Goal: Information Seeking & Learning: Learn about a topic

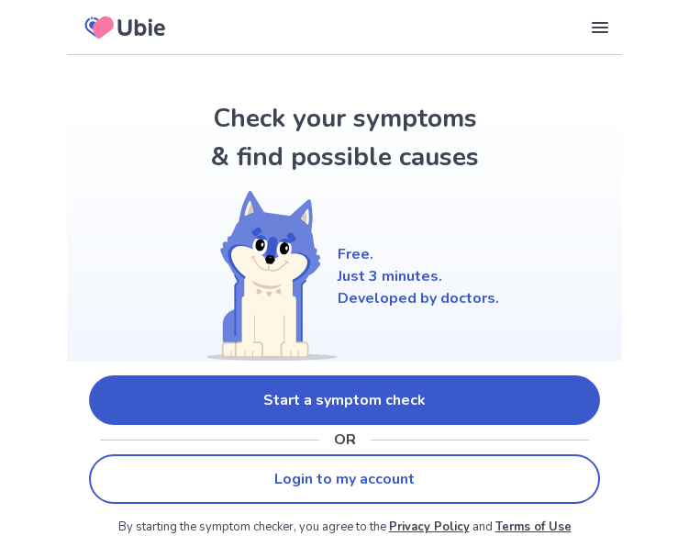
click at [422, 404] on link "Start a symptom check" at bounding box center [344, 400] width 511 height 50
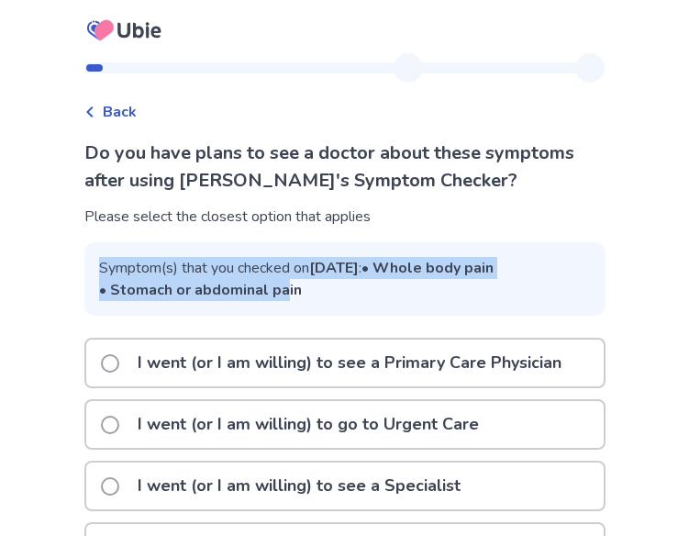
drag, startPoint x: 292, startPoint y: 329, endPoint x: 80, endPoint y: 260, distance: 222.8
click at [80, 260] on div "Back Do you have plans to see a doctor about these symptoms after using Ubie's …" at bounding box center [345, 390] width 550 height 675
click at [161, 283] on span "Symptom(s) that you checked on Oct 2, 2025 : • Whole body pain • Stomach or abd…" at bounding box center [344, 278] width 521 height 73
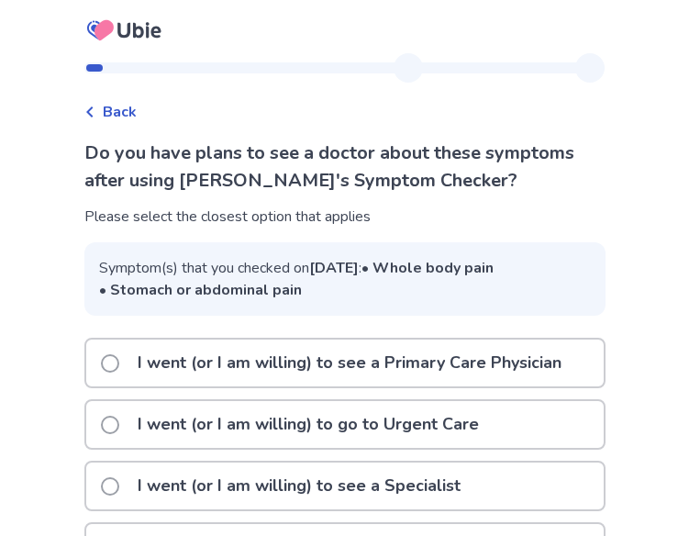
click at [127, 110] on span "Back" at bounding box center [120, 112] width 34 height 22
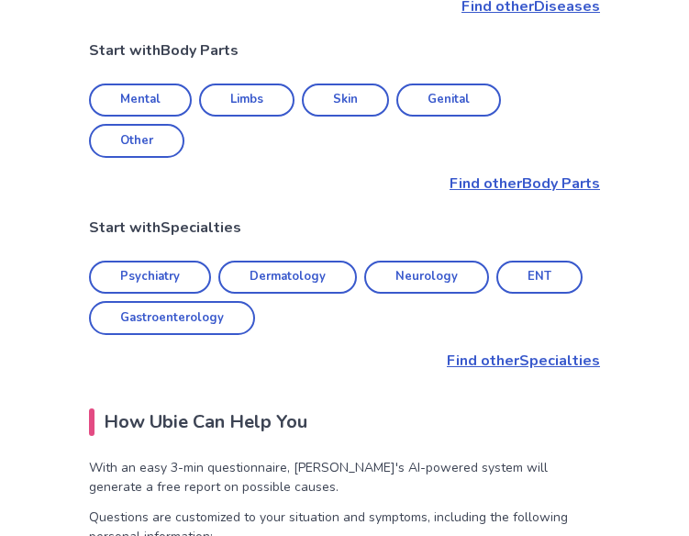
scroll to position [948, 0]
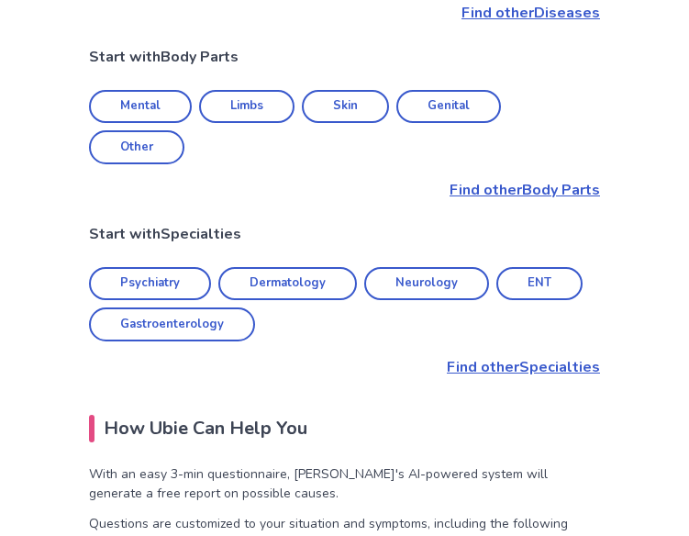
click at [493, 356] on p "Find other Specialties" at bounding box center [344, 367] width 511 height 22
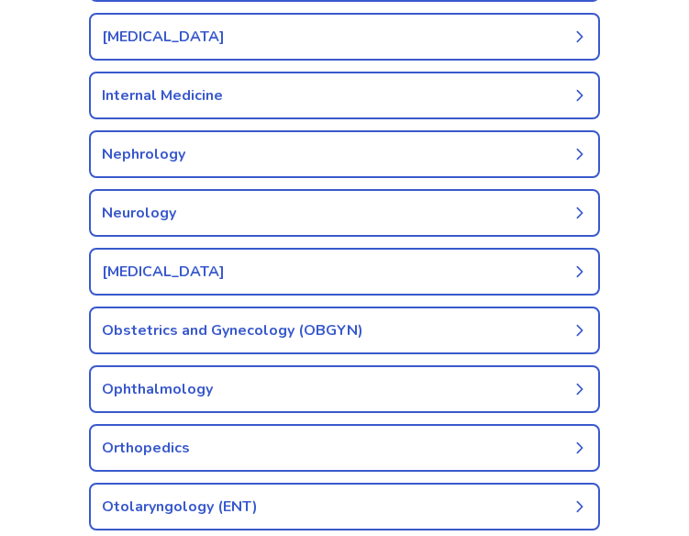
scroll to position [992, 0]
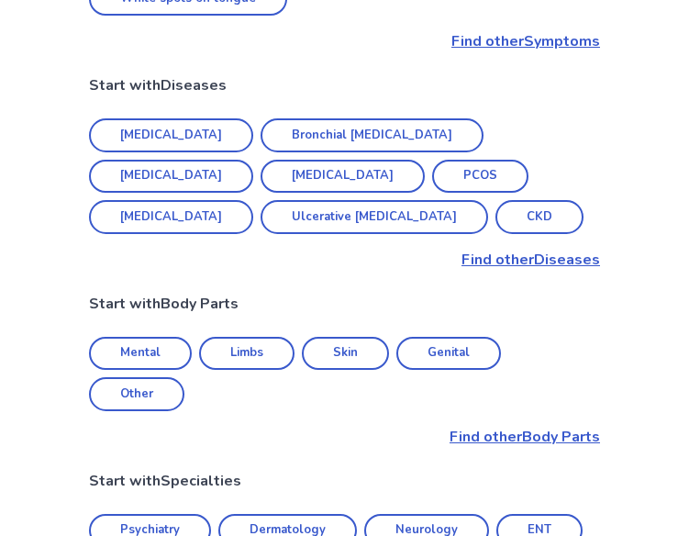
scroll to position [626, 0]
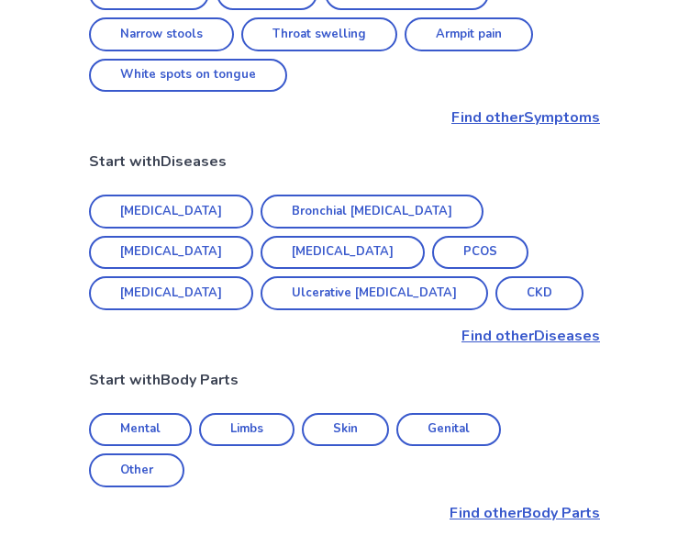
click at [150, 413] on link "Mental" at bounding box center [140, 430] width 103 height 34
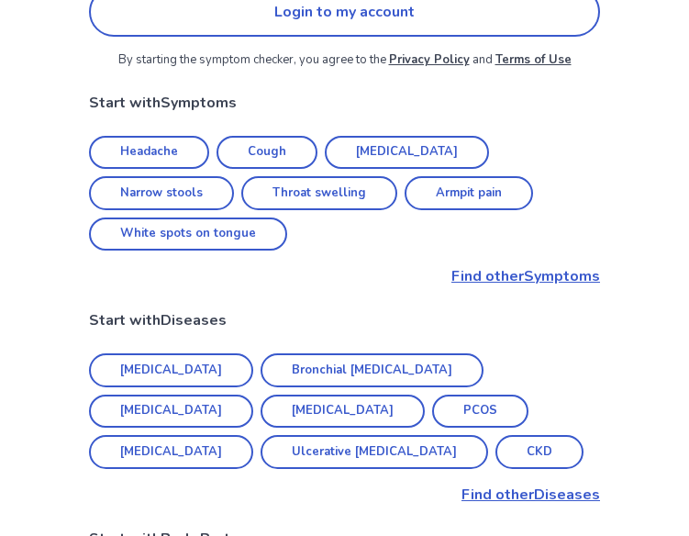
scroll to position [465, 0]
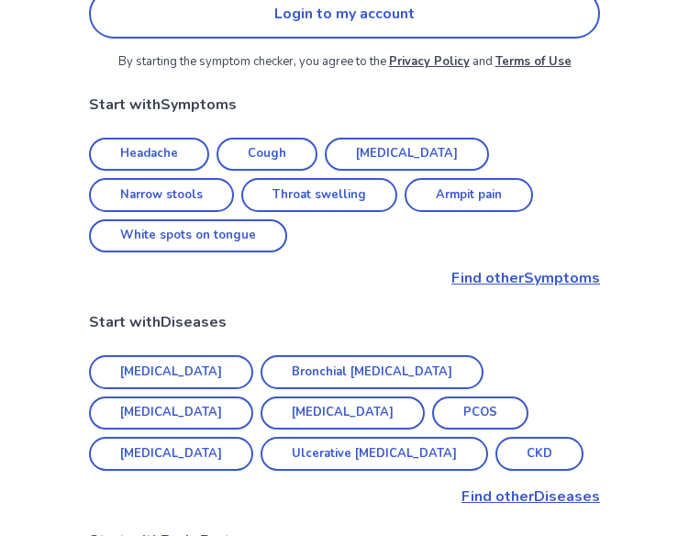
click at [492, 485] on p "Find other Diseases" at bounding box center [344, 496] width 511 height 22
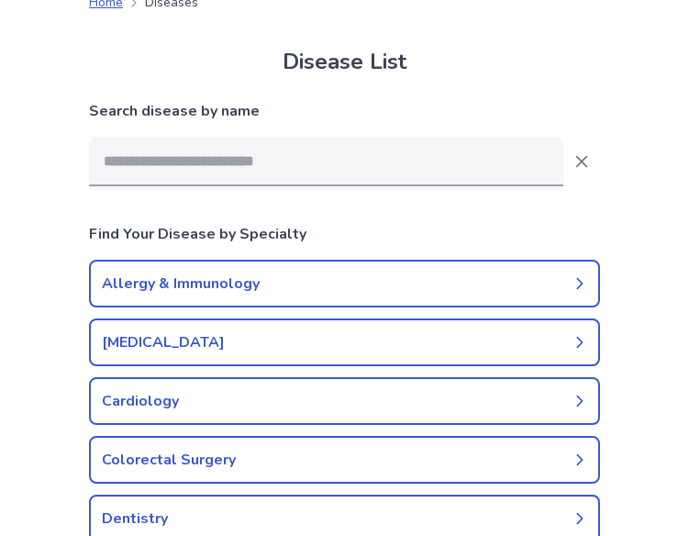
scroll to position [76, 0]
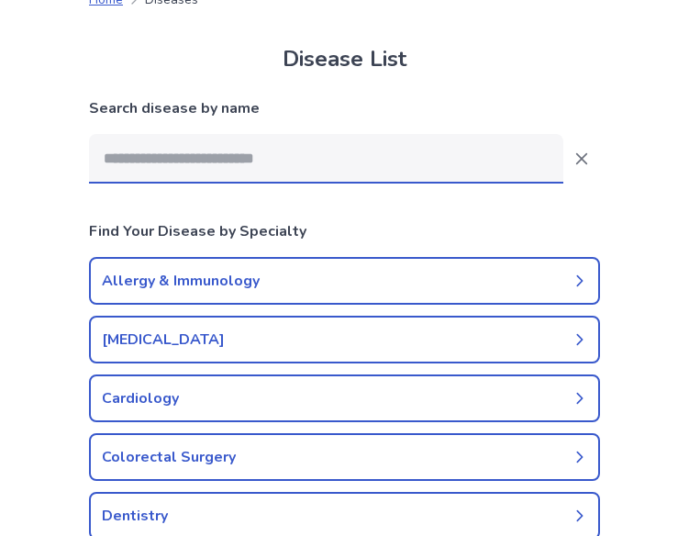
click at [288, 136] on input at bounding box center [326, 159] width 474 height 50
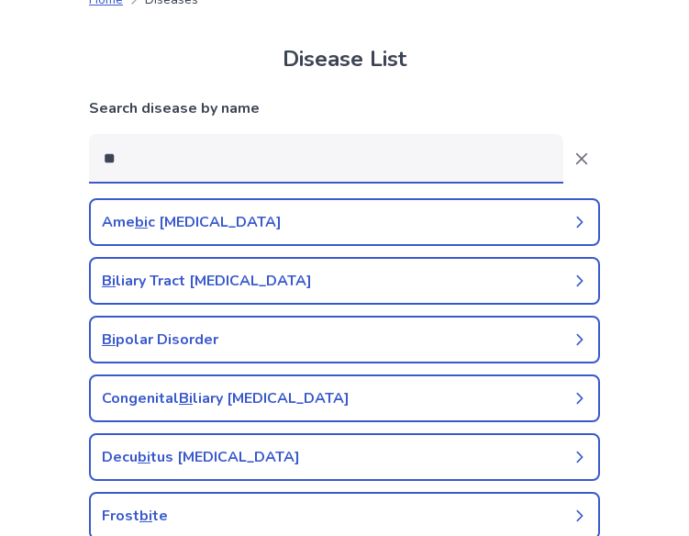
type input "*"
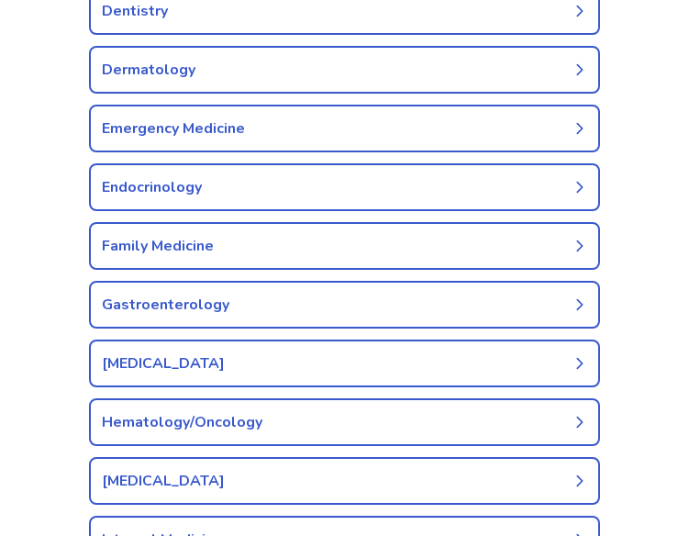
scroll to position [554, 0]
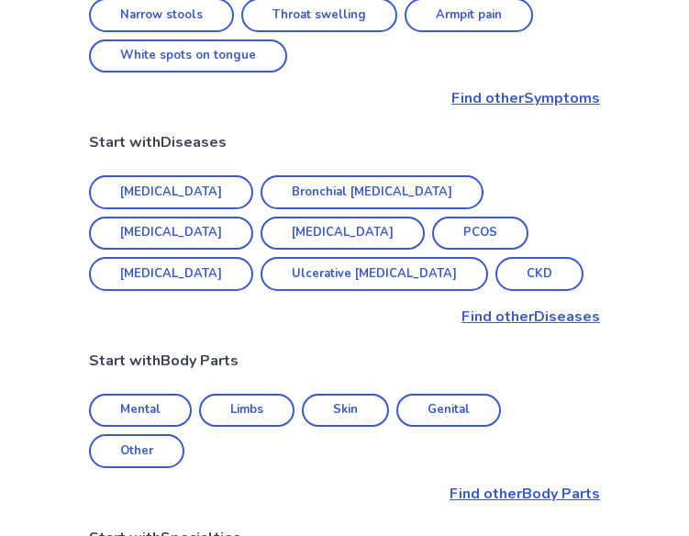
scroll to position [637, 0]
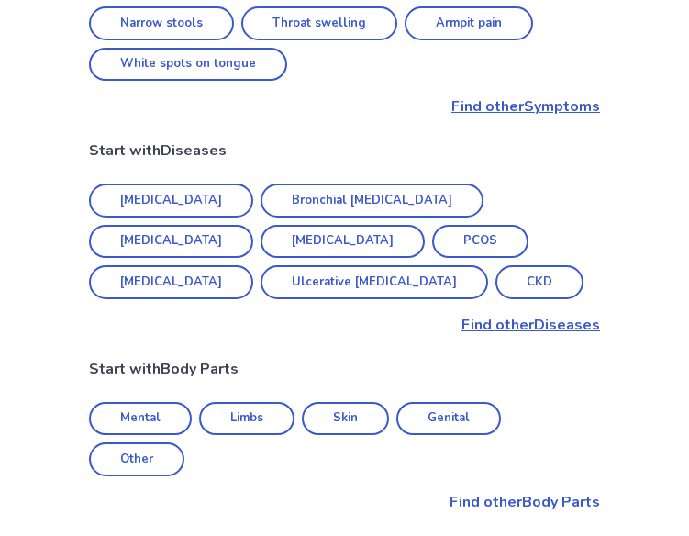
click at [123, 402] on link "Mental" at bounding box center [140, 419] width 103 height 34
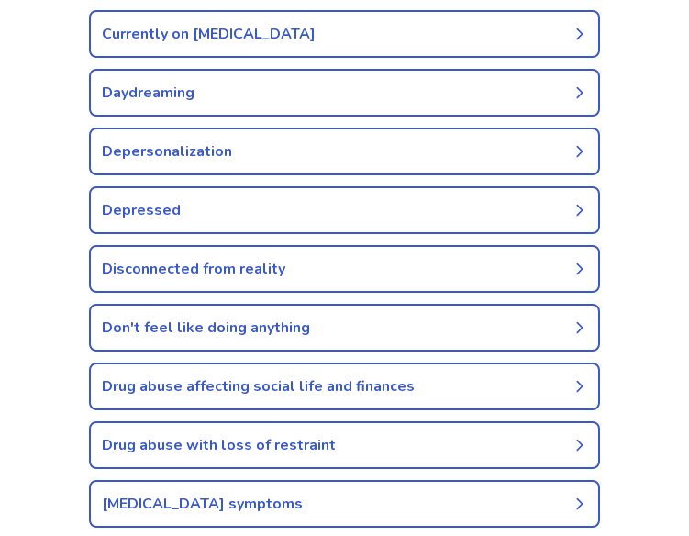
scroll to position [898, 0]
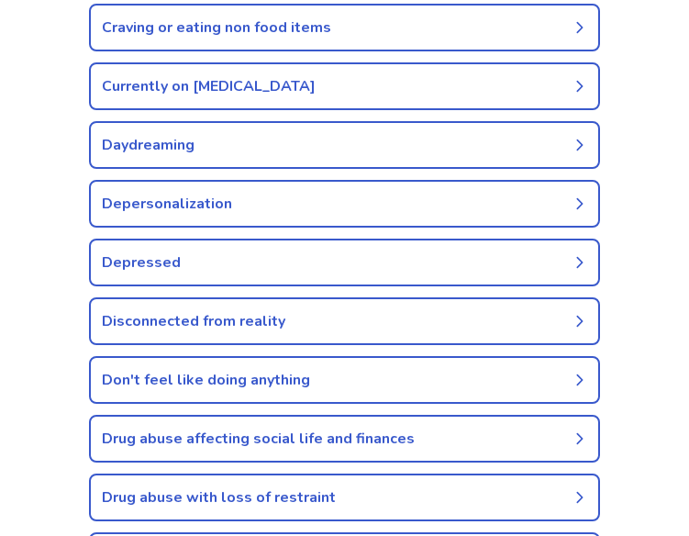
click at [248, 323] on link "Disconnected from reality" at bounding box center [344, 321] width 511 height 48
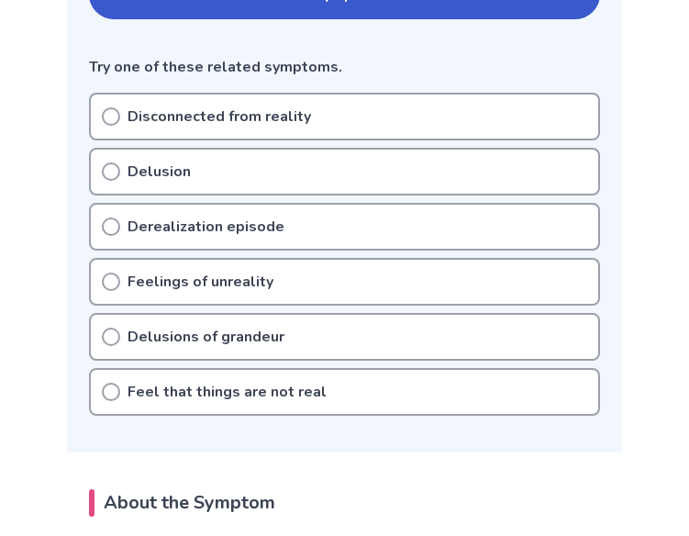
scroll to position [458, 0]
click at [183, 130] on div "Disconnected from reality" at bounding box center [344, 116] width 511 height 48
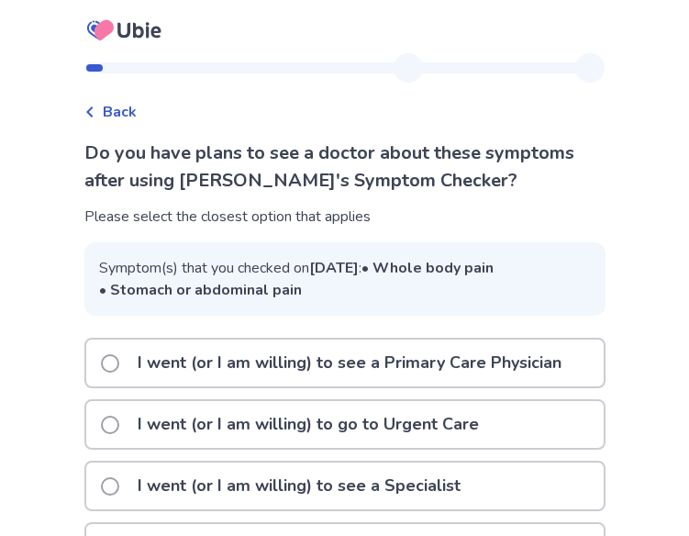
scroll to position [90, 0]
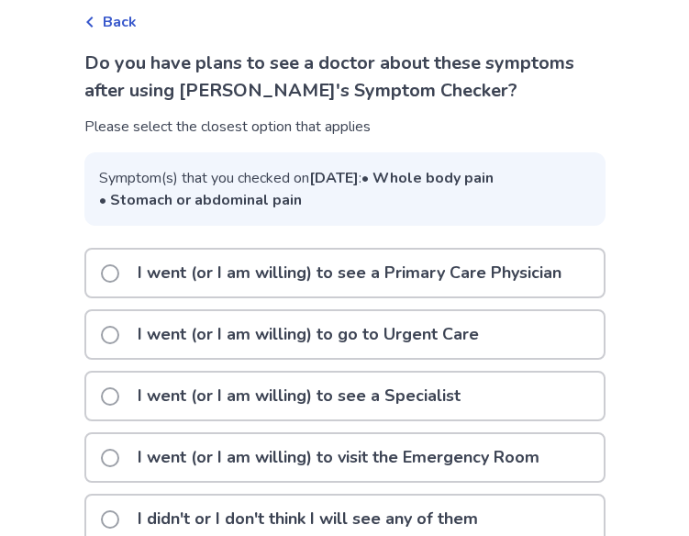
click at [349, 296] on p "I went (or I am willing) to see a Primary Care Physician" at bounding box center [350, 272] width 446 height 47
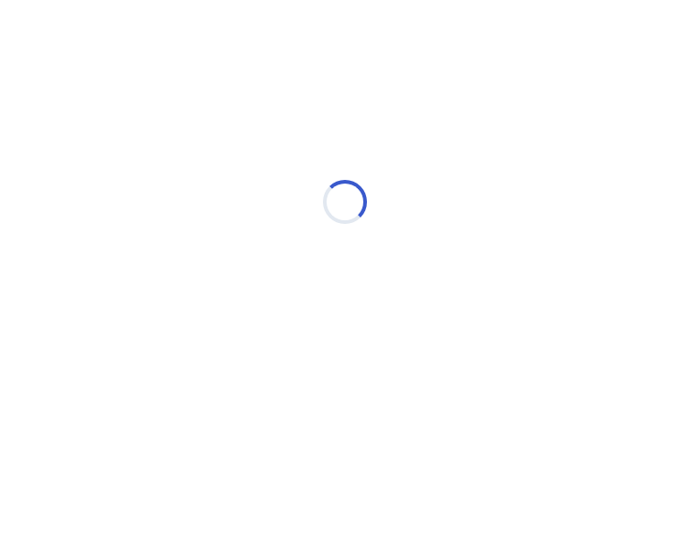
scroll to position [0, 0]
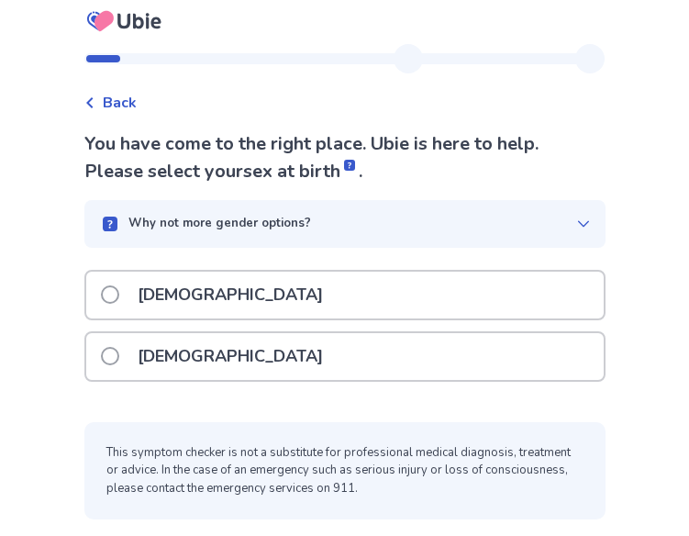
click at [242, 353] on div "[DEMOGRAPHIC_DATA]" at bounding box center [344, 356] width 517 height 47
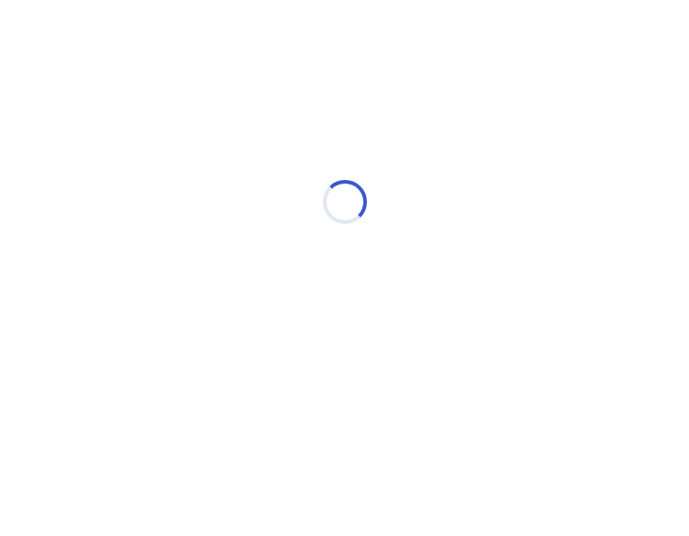
scroll to position [0, 0]
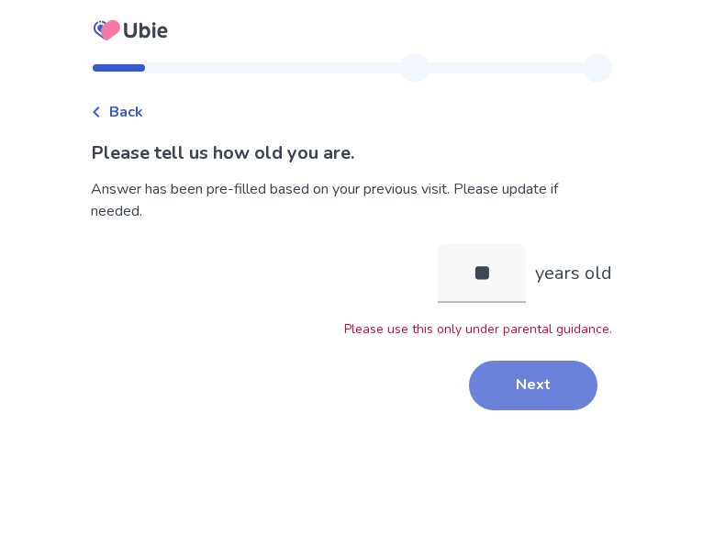
click at [504, 372] on button "Next" at bounding box center [533, 385] width 128 height 50
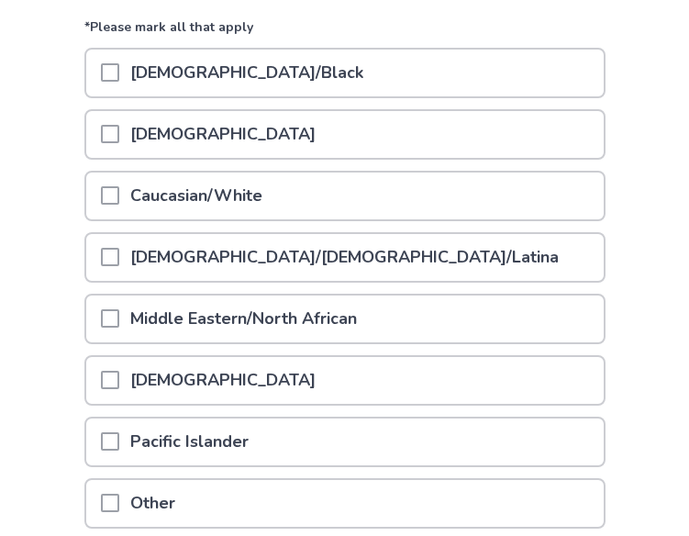
scroll to position [235, 0]
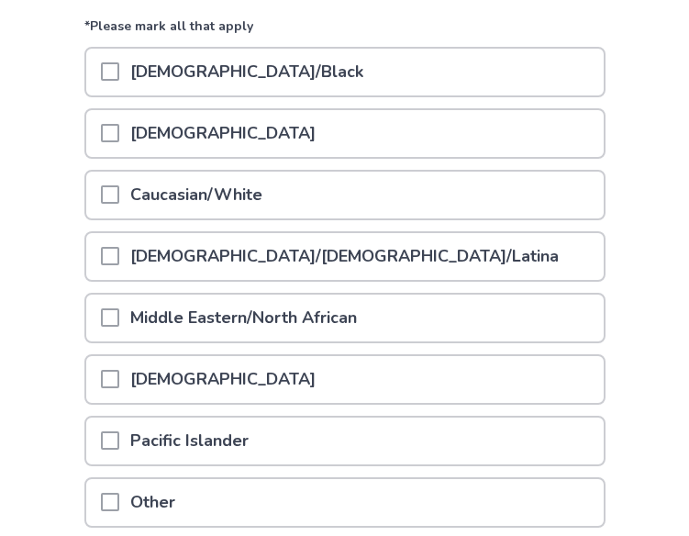
click at [273, 200] on p "Caucasian/White" at bounding box center [196, 195] width 154 height 47
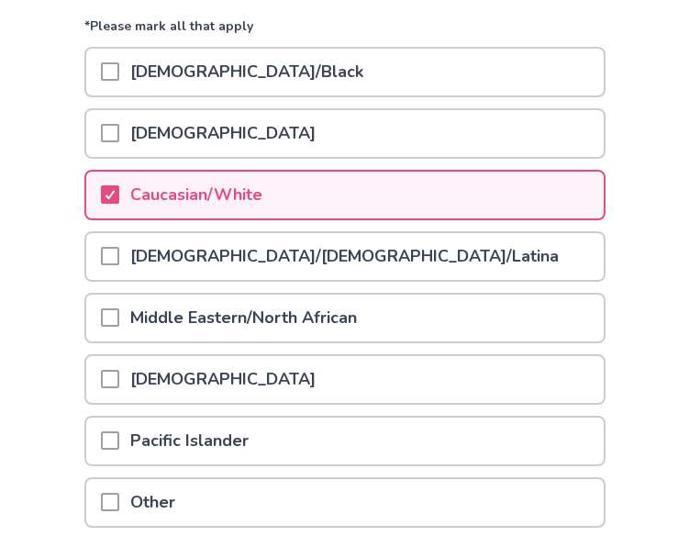
scroll to position [389, 0]
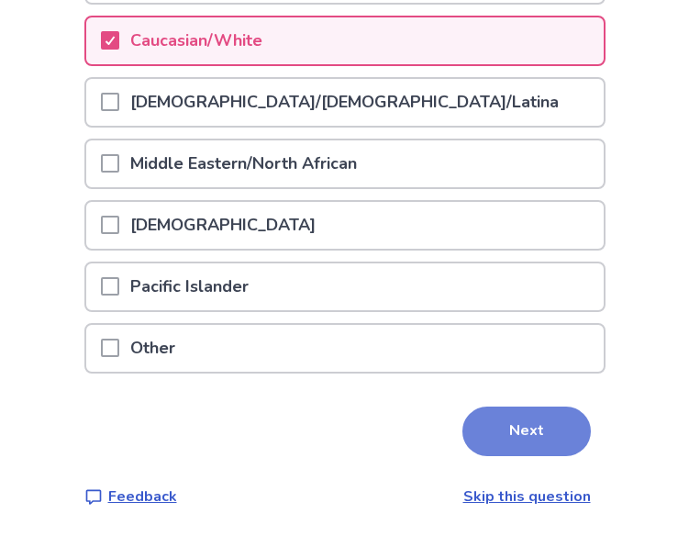
click at [502, 416] on button "Next" at bounding box center [526, 431] width 128 height 50
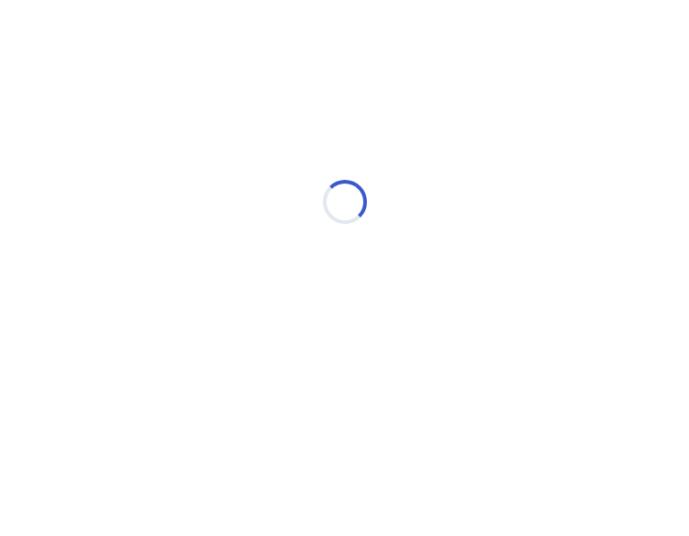
scroll to position [0, 0]
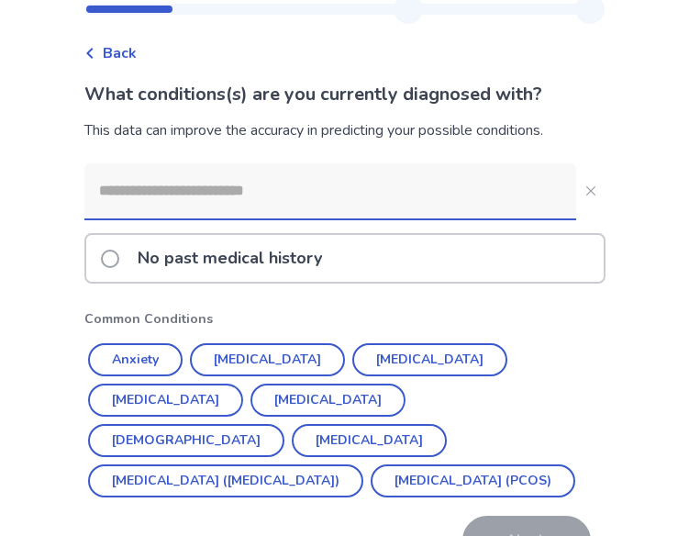
scroll to position [60, 0]
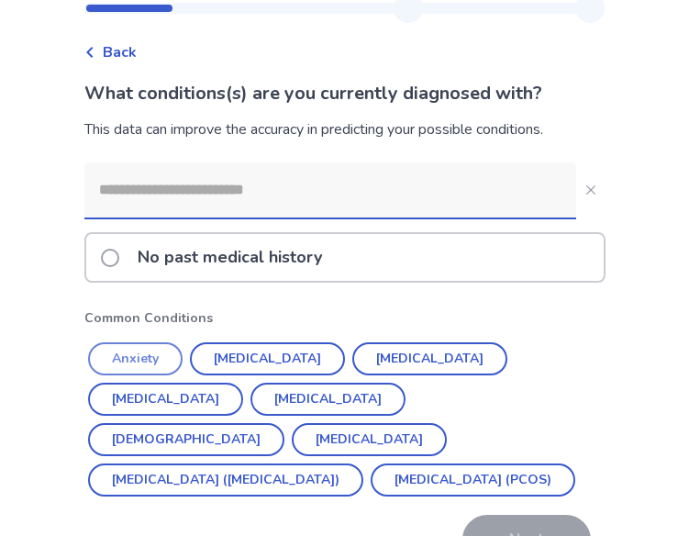
click at [151, 354] on button "Anxiety" at bounding box center [135, 358] width 94 height 33
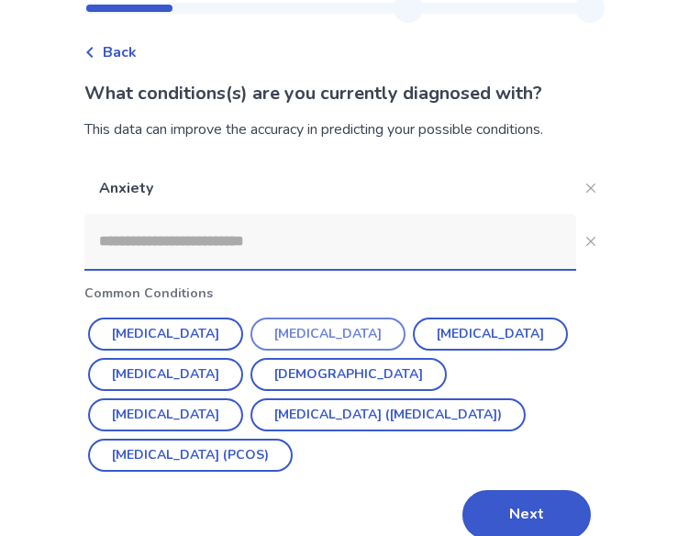
click at [306, 322] on button "Depression" at bounding box center [327, 333] width 155 height 33
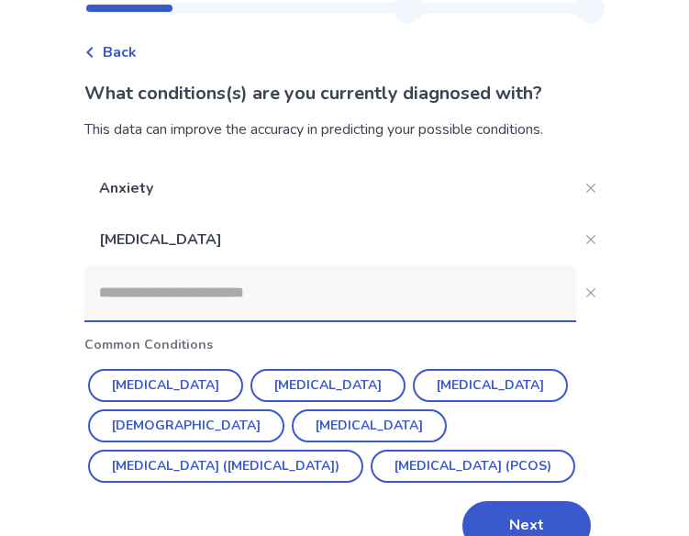
click at [255, 284] on input at bounding box center [330, 292] width 492 height 55
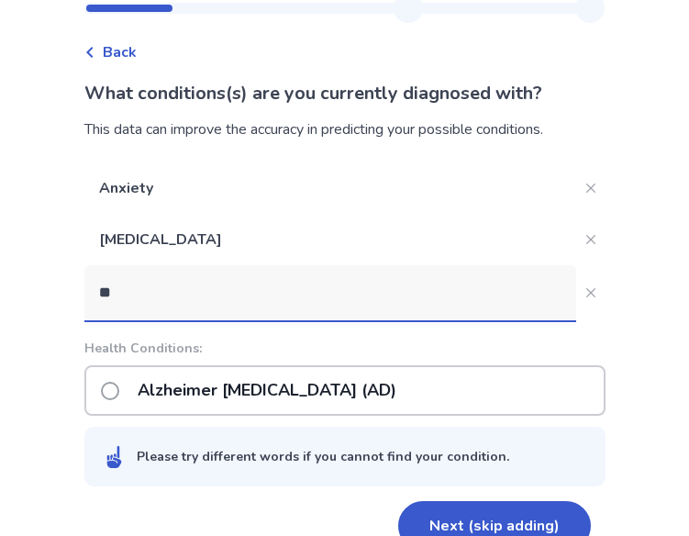
type input "***"
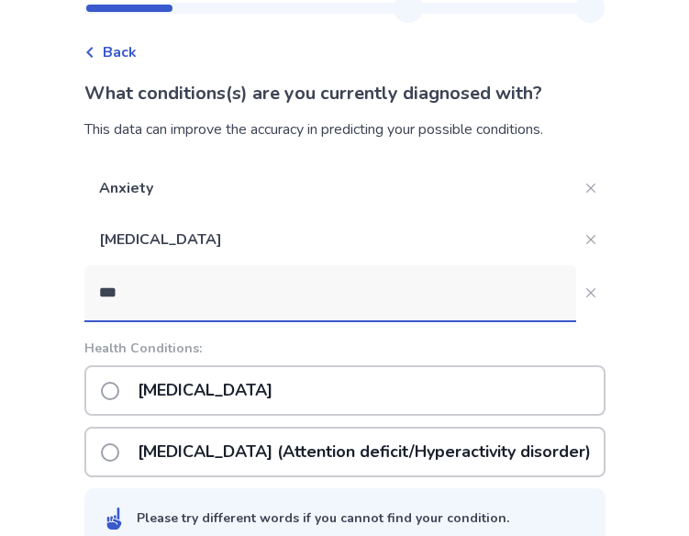
click at [308, 446] on p "ADHD (Attention deficit/Hyperactivity disorder)" at bounding box center [364, 451] width 475 height 47
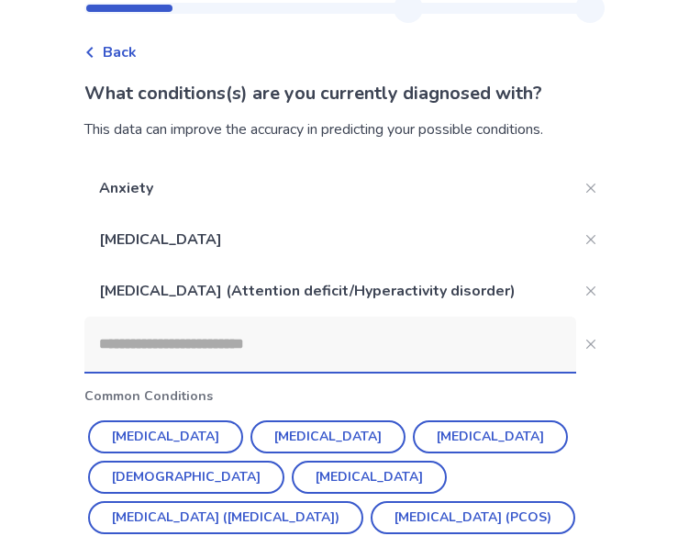
scroll to position [148, 0]
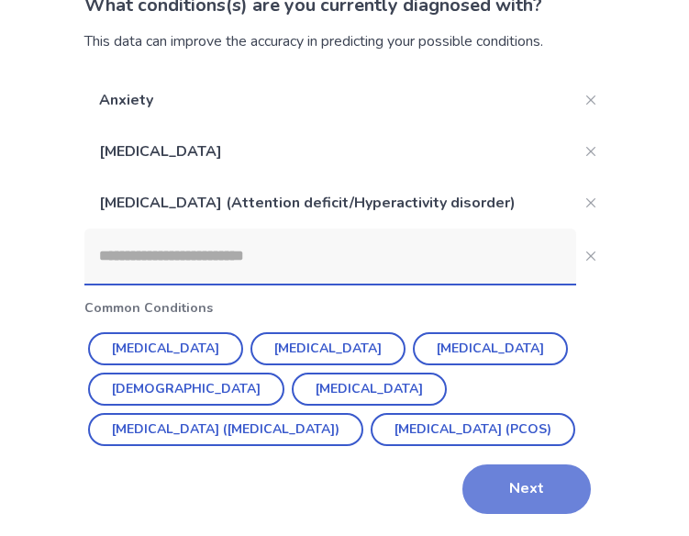
click at [462, 491] on button "Next" at bounding box center [526, 489] width 128 height 50
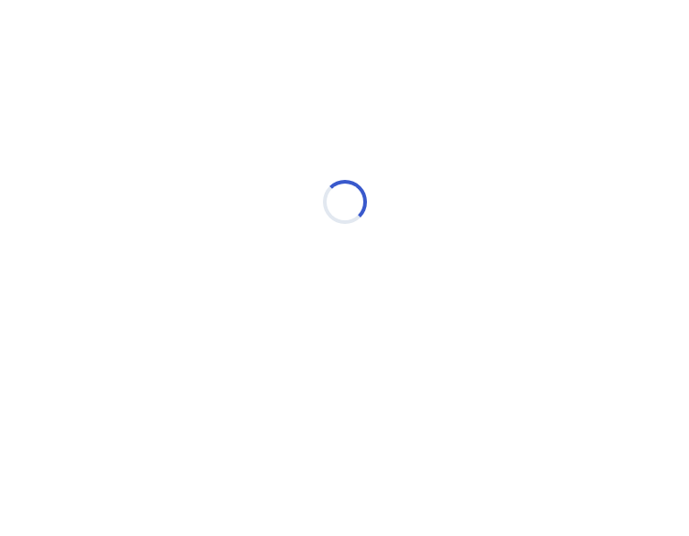
scroll to position [0, 0]
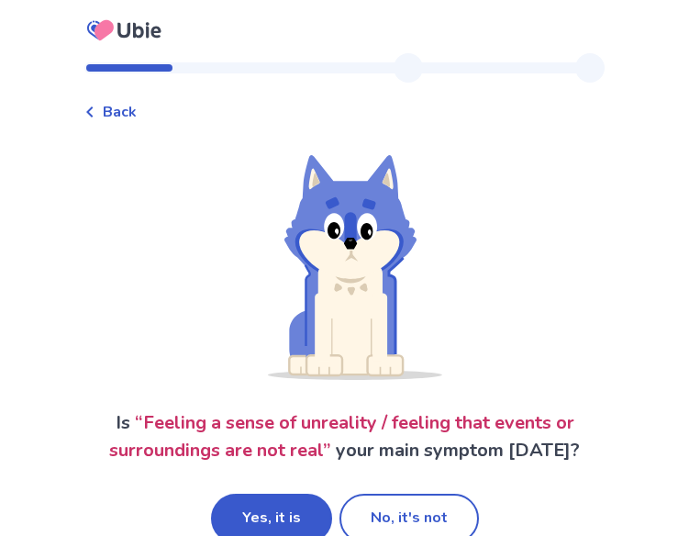
scroll to position [37, 0]
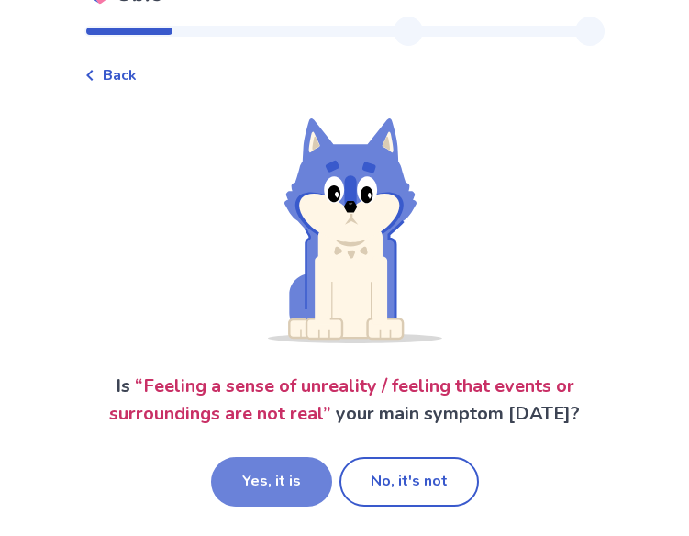
click at [279, 465] on button "Yes, it is" at bounding box center [271, 482] width 121 height 50
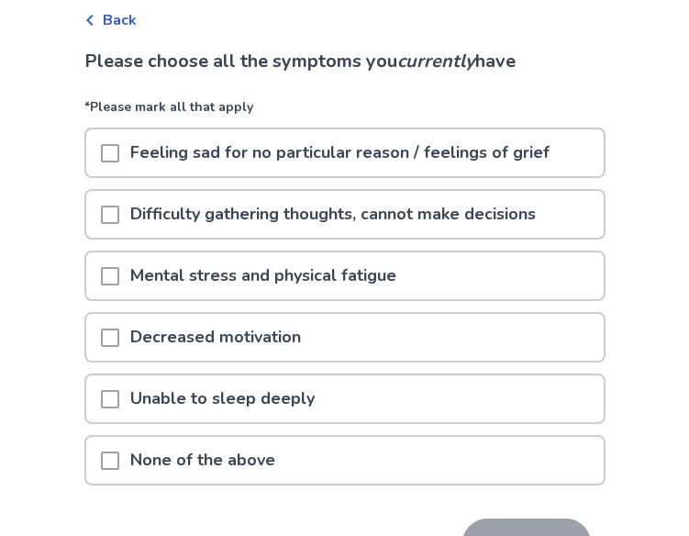
scroll to position [93, 0]
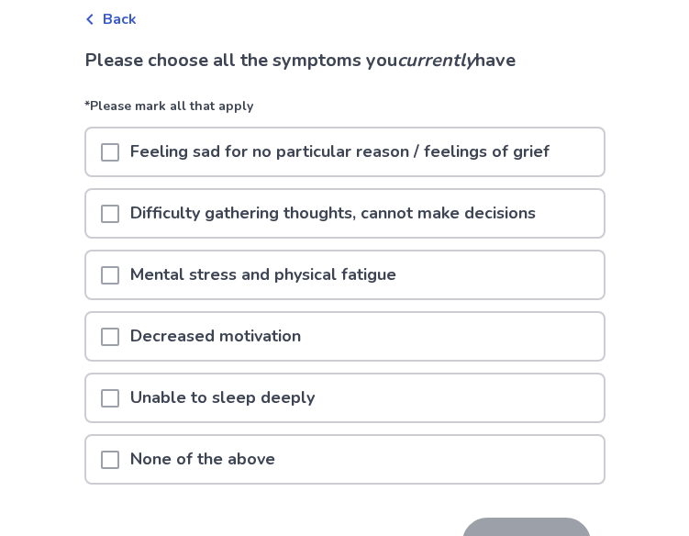
click at [260, 155] on p "Feeling sad for no particular reason / feelings of grief" at bounding box center [339, 151] width 441 height 47
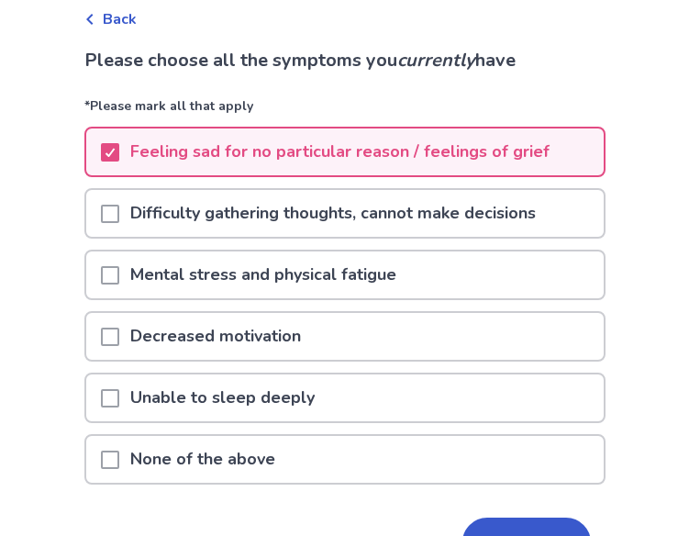
click at [282, 211] on p "Difficulty gathering thoughts, cannot make decisions" at bounding box center [332, 213] width 427 height 47
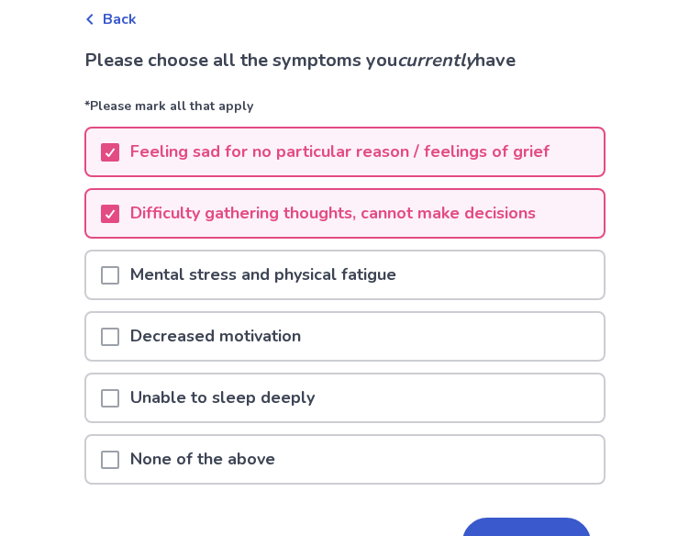
click at [282, 246] on div "Difficulty gathering thoughts, cannot make decisions" at bounding box center [344, 218] width 521 height 61
click at [283, 250] on div "Mental stress and physical fatigue" at bounding box center [344, 274] width 521 height 50
click at [276, 269] on p "Mental stress and physical fatigue" at bounding box center [263, 274] width 288 height 47
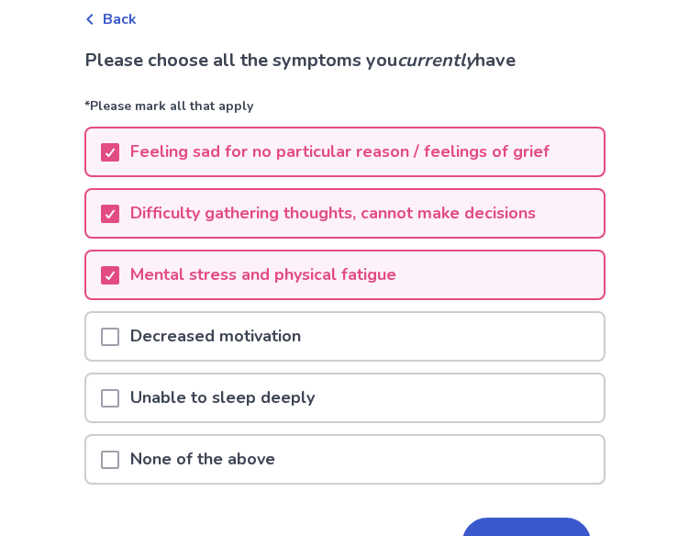
click at [282, 343] on p "Decreased motivation" at bounding box center [215, 336] width 193 height 47
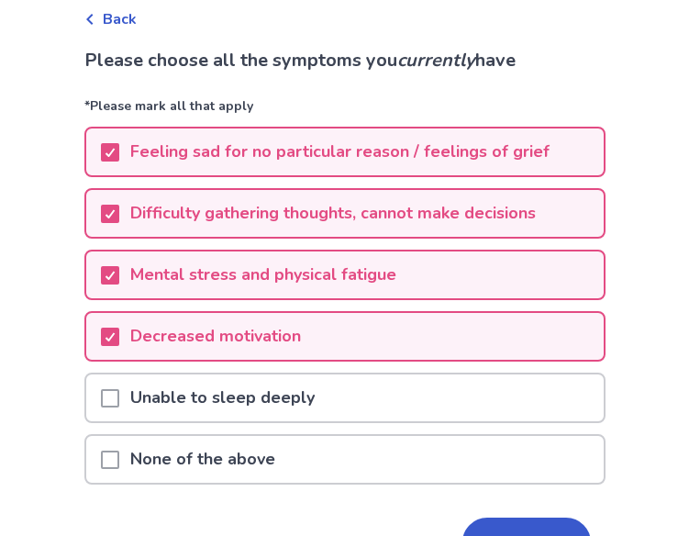
click at [275, 385] on p "Unable to sleep deeply" at bounding box center [222, 397] width 206 height 47
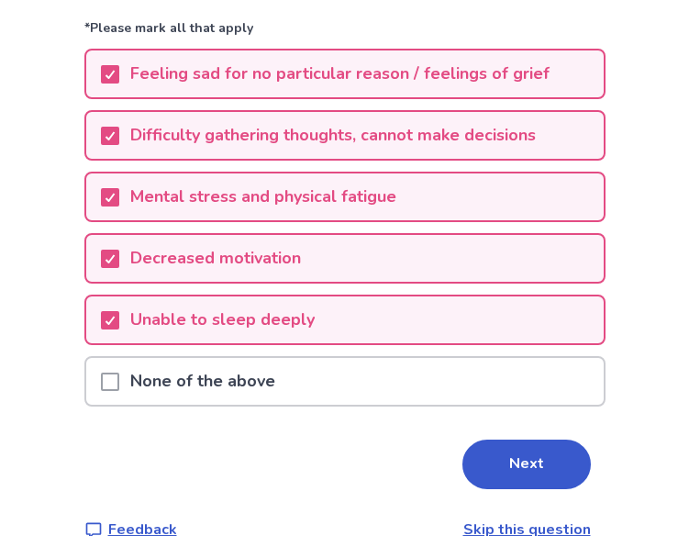
scroll to position [172, 0]
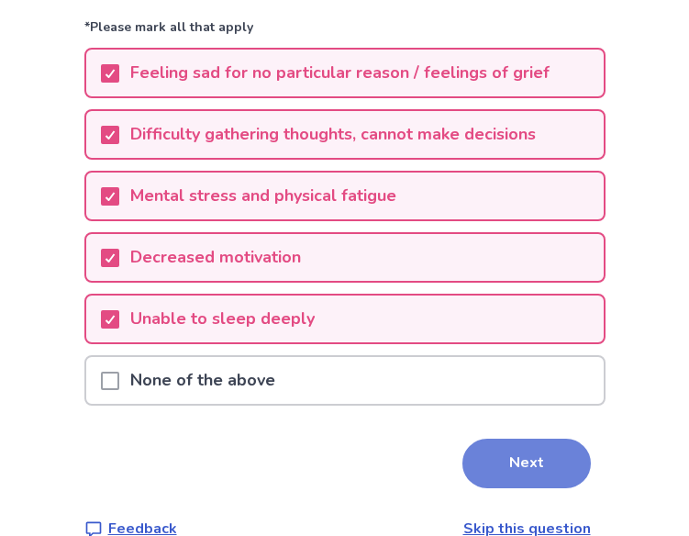
click at [531, 480] on button "Next" at bounding box center [526, 463] width 128 height 50
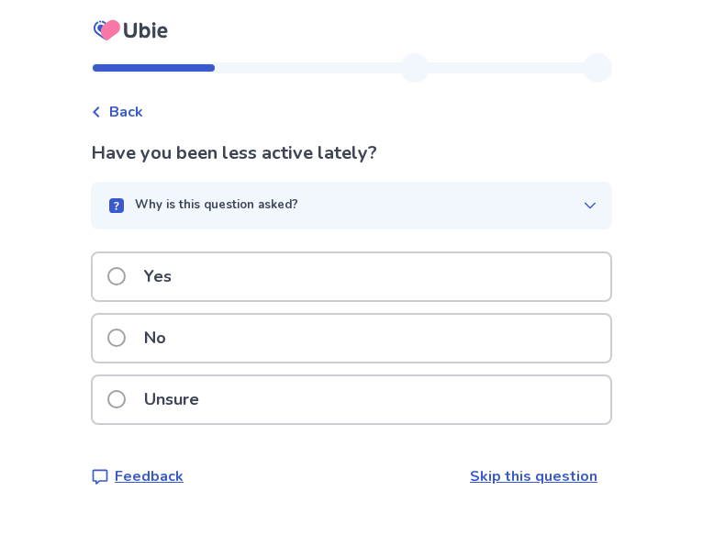
click at [255, 280] on div "Yes" at bounding box center [351, 276] width 517 height 47
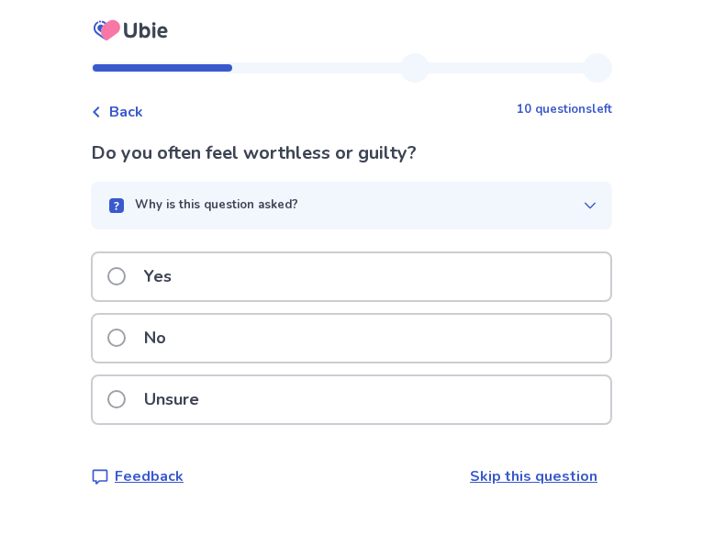
click at [126, 278] on span at bounding box center [116, 276] width 18 height 18
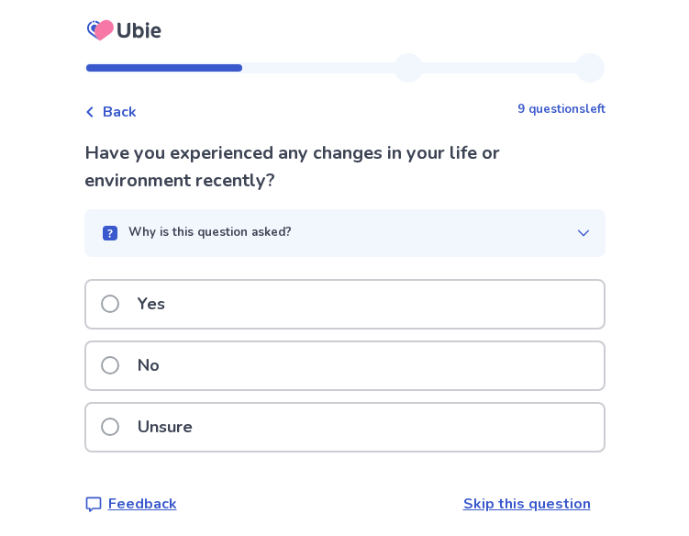
click at [200, 421] on p "Unsure" at bounding box center [165, 427] width 77 height 47
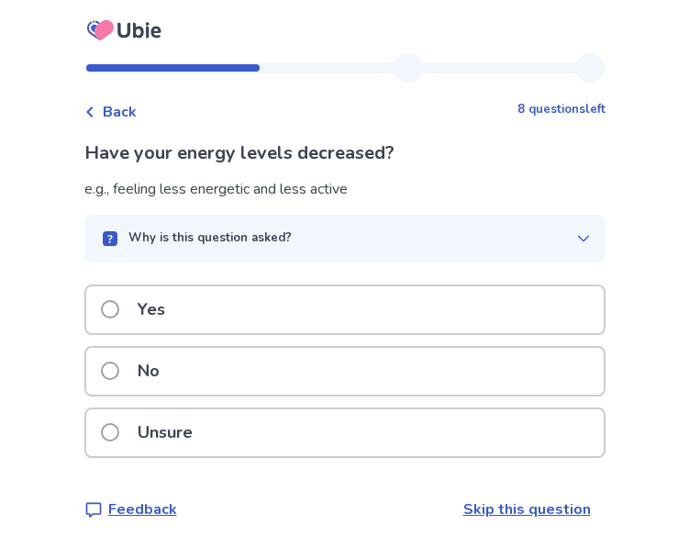
click at [211, 323] on div "Yes" at bounding box center [344, 309] width 517 height 47
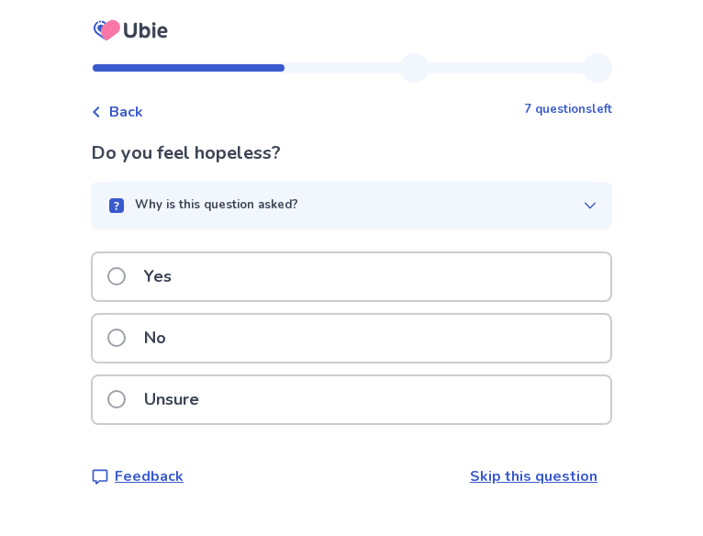
click at [215, 294] on div "Yes" at bounding box center [351, 276] width 517 height 47
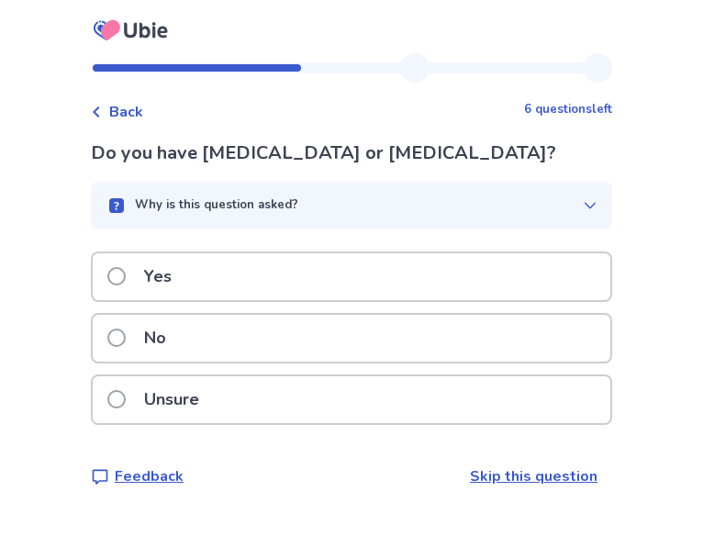
click at [183, 282] on p "Yes" at bounding box center [158, 276] width 50 height 47
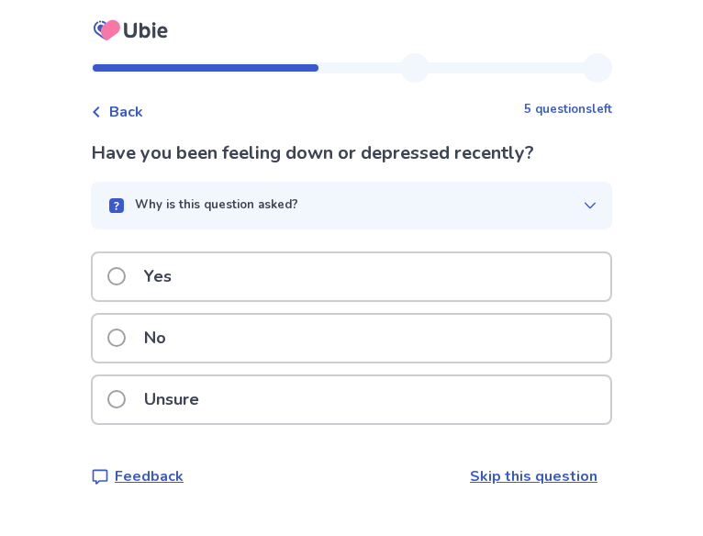
click at [183, 280] on p "Yes" at bounding box center [158, 276] width 50 height 47
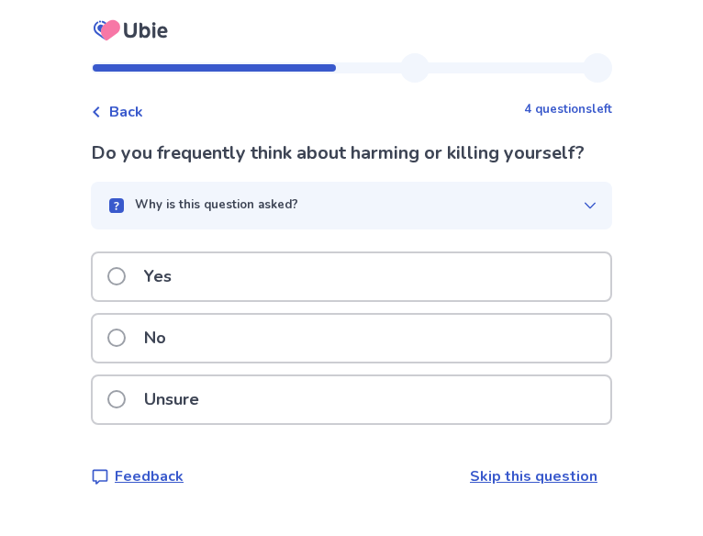
click at [183, 282] on p "Yes" at bounding box center [158, 276] width 50 height 47
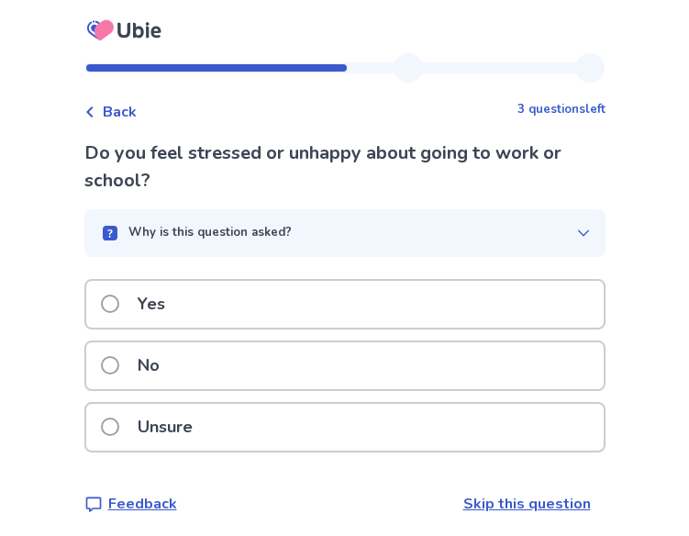
click at [185, 299] on div "Yes" at bounding box center [344, 304] width 517 height 47
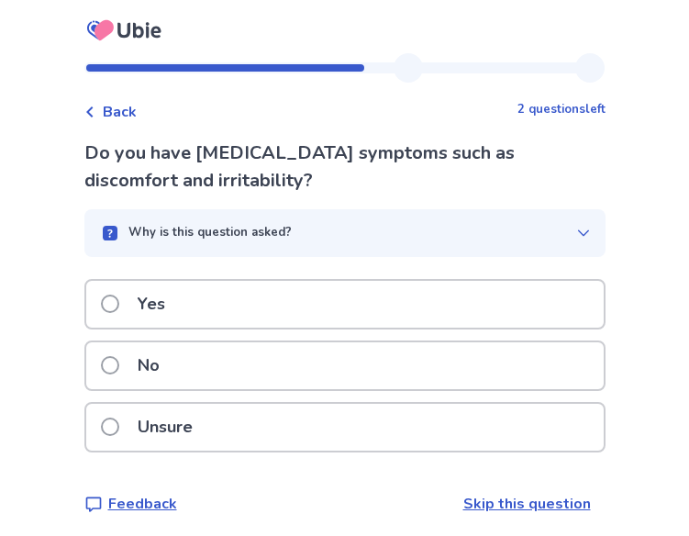
click at [176, 308] on p "Yes" at bounding box center [152, 304] width 50 height 47
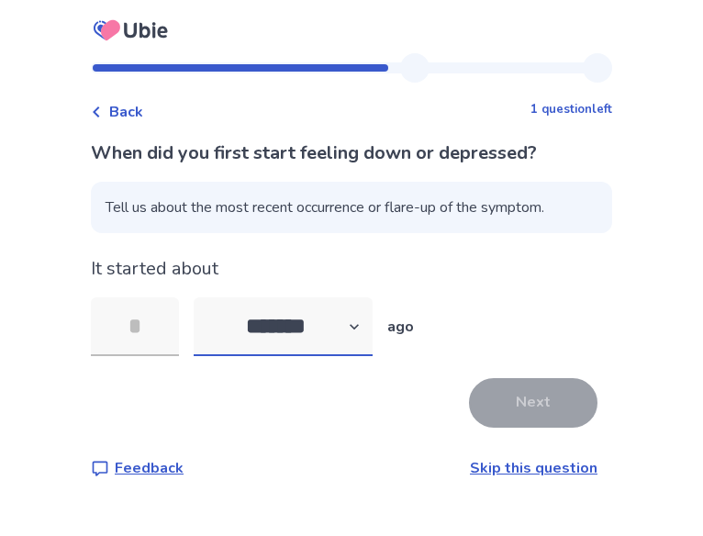
click at [257, 337] on select "******* ****** ******* ******** *******" at bounding box center [283, 326] width 179 height 59
select select "*"
click at [205, 297] on select "******* ****** ******* ******** *******" at bounding box center [283, 326] width 179 height 59
click at [147, 333] on input "tel" at bounding box center [135, 326] width 88 height 59
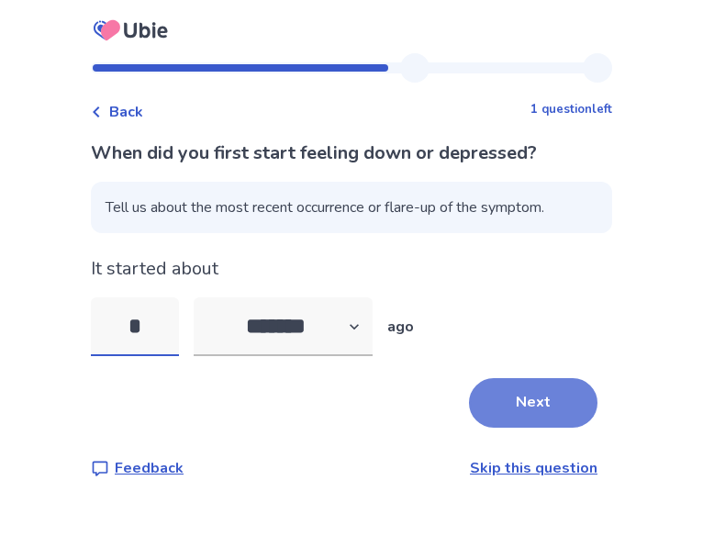
type input "*"
click at [539, 390] on button "Next" at bounding box center [533, 403] width 128 height 50
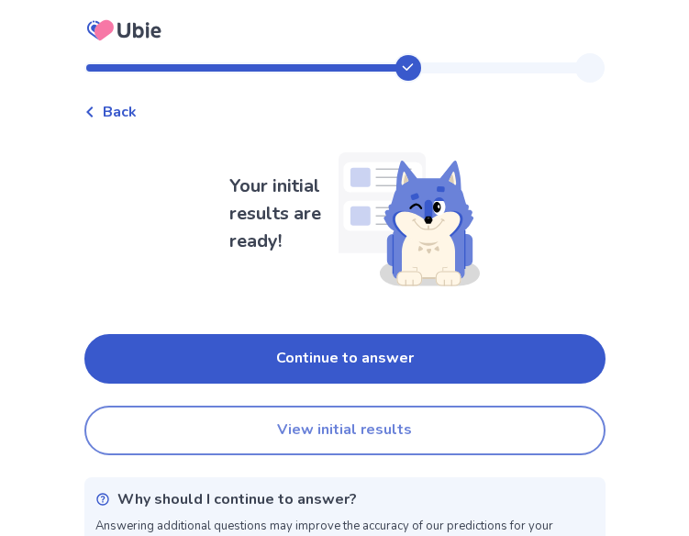
click at [342, 426] on button "View initial results" at bounding box center [344, 430] width 521 height 50
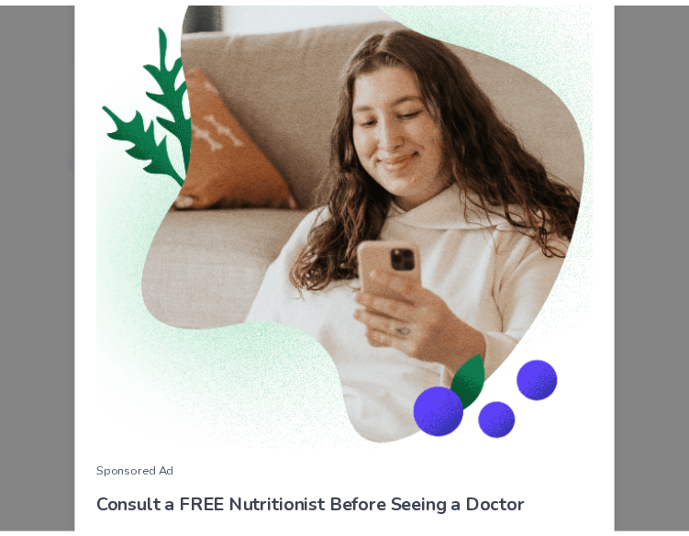
scroll to position [266, 0]
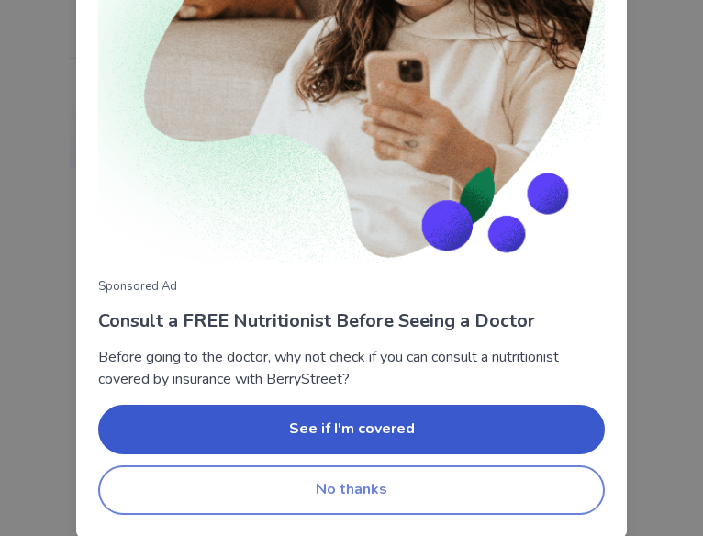
click at [392, 497] on button "No thanks" at bounding box center [351, 490] width 506 height 50
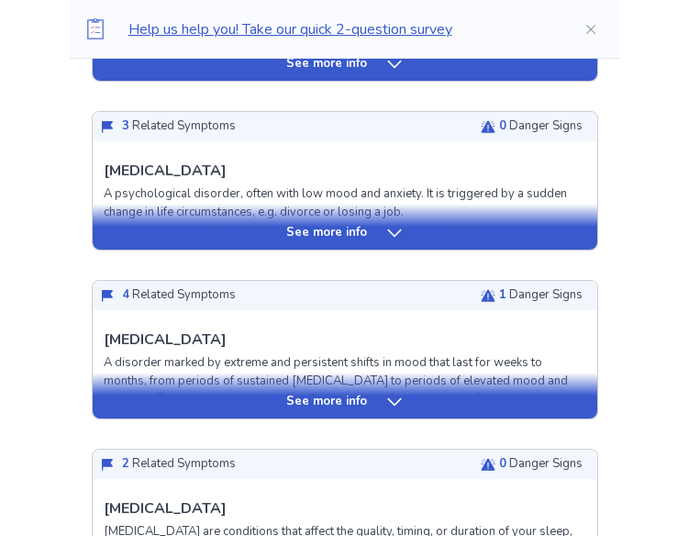
scroll to position [830, 0]
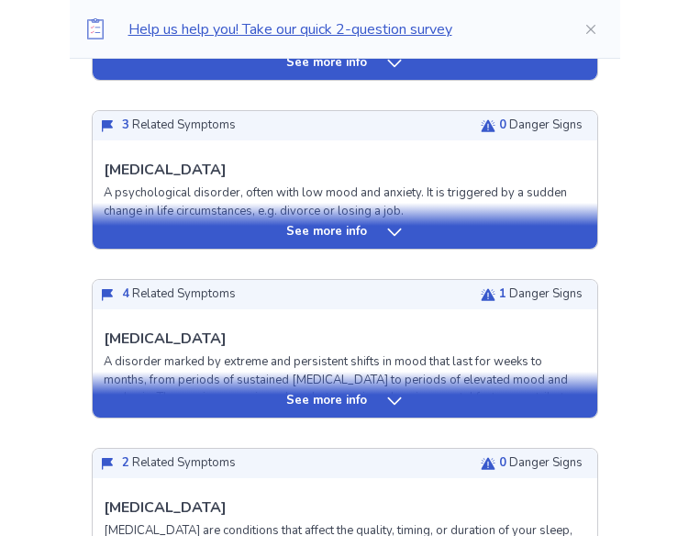
click at [305, 392] on p "See more info" at bounding box center [326, 401] width 81 height 18
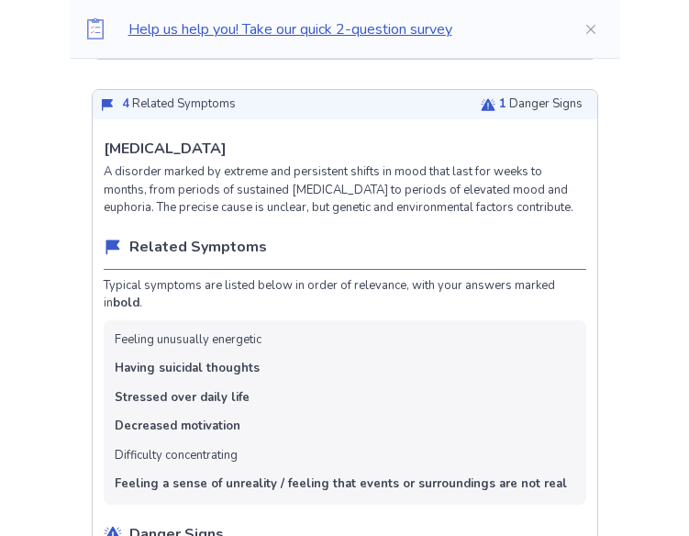
scroll to position [1021, 0]
drag, startPoint x: 134, startPoint y: 320, endPoint x: 395, endPoint y: 456, distance: 294.5
click at [395, 456] on ul "Feeling unusually energetic Having suicidal thoughts Stressed over daily life D…" at bounding box center [345, 411] width 482 height 184
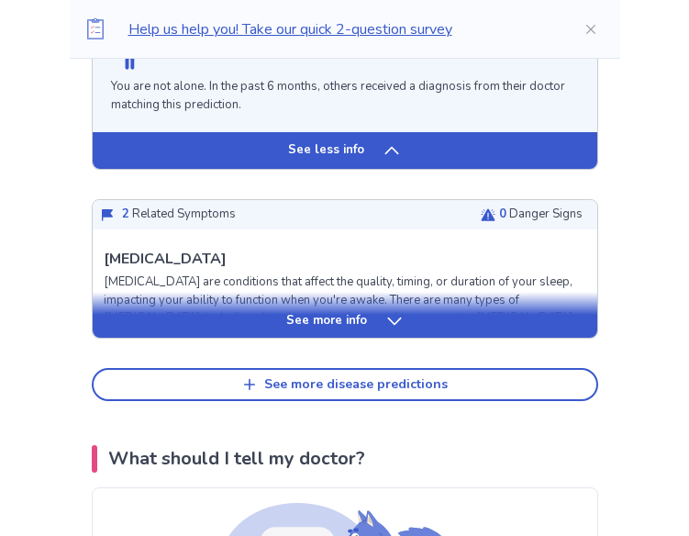
scroll to position [2021, 0]
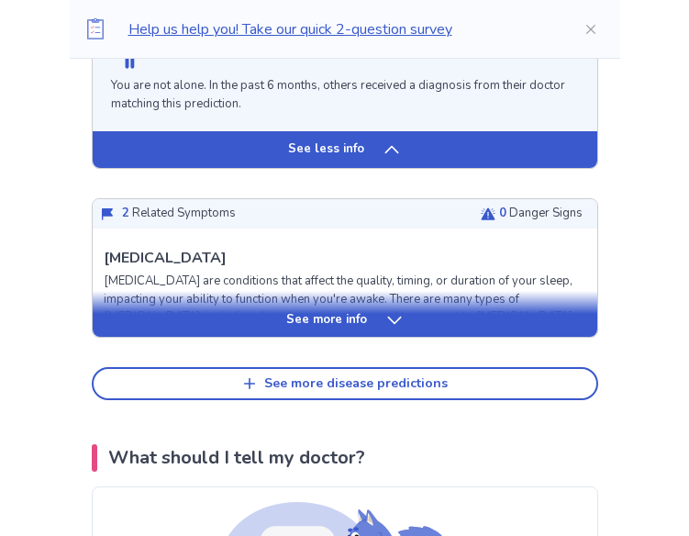
click at [306, 329] on p "See more info" at bounding box center [326, 320] width 81 height 18
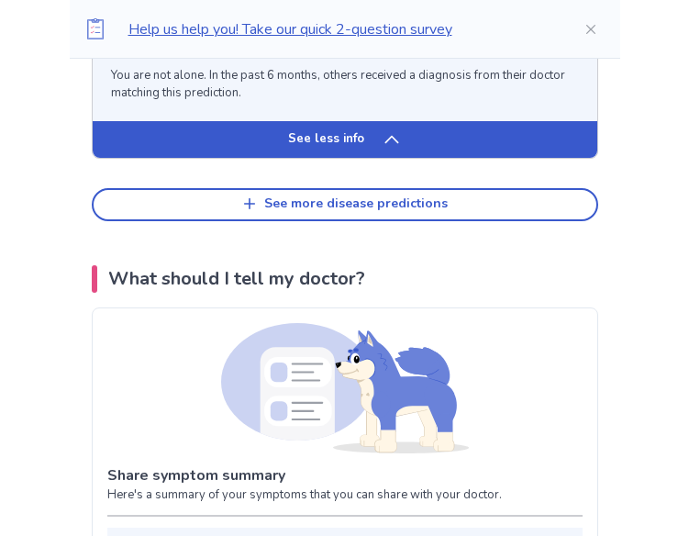
scroll to position [3249, 0]
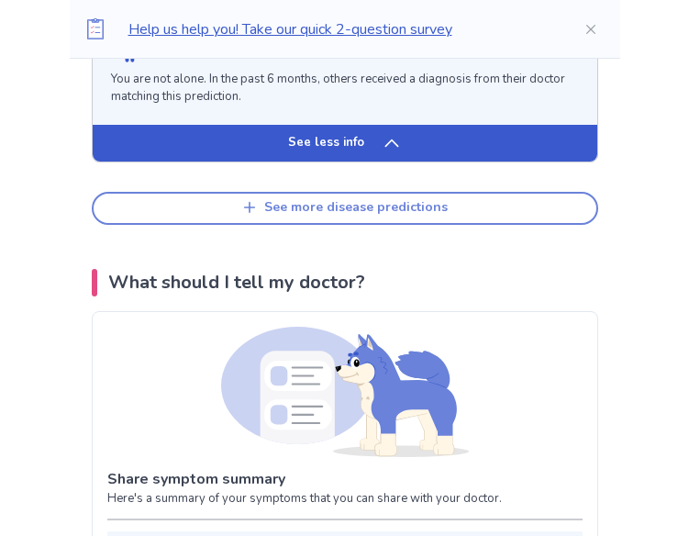
click at [349, 225] on button "See more disease predictions" at bounding box center [345, 208] width 506 height 33
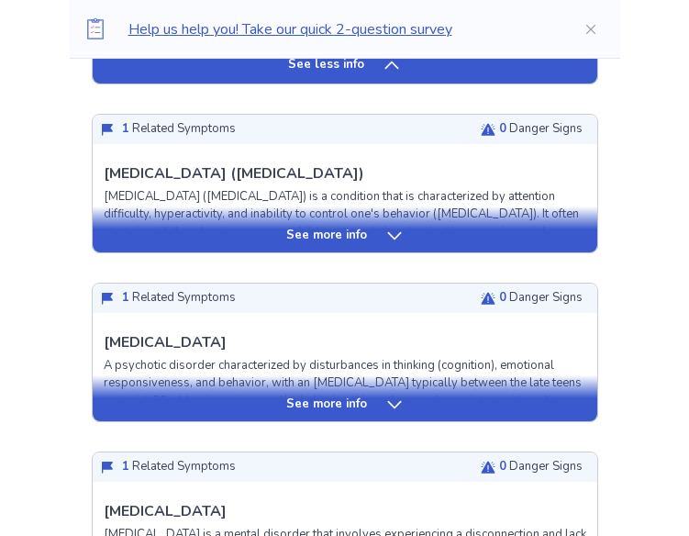
click at [344, 252] on div "See more info" at bounding box center [345, 229] width 504 height 46
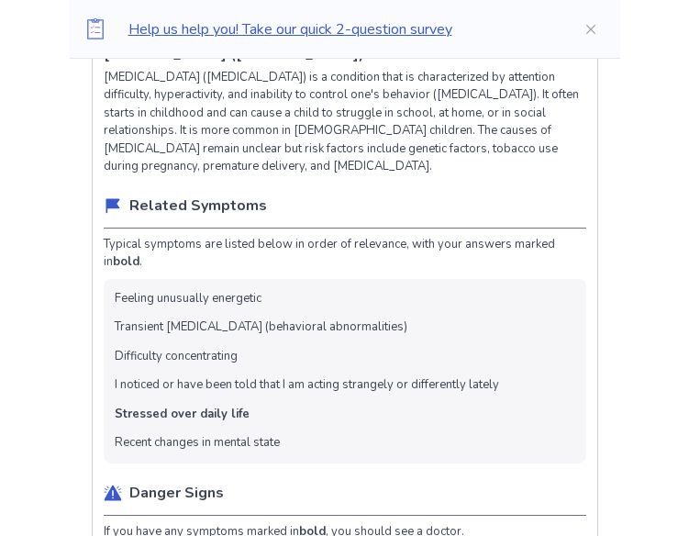
scroll to position [3466, 0]
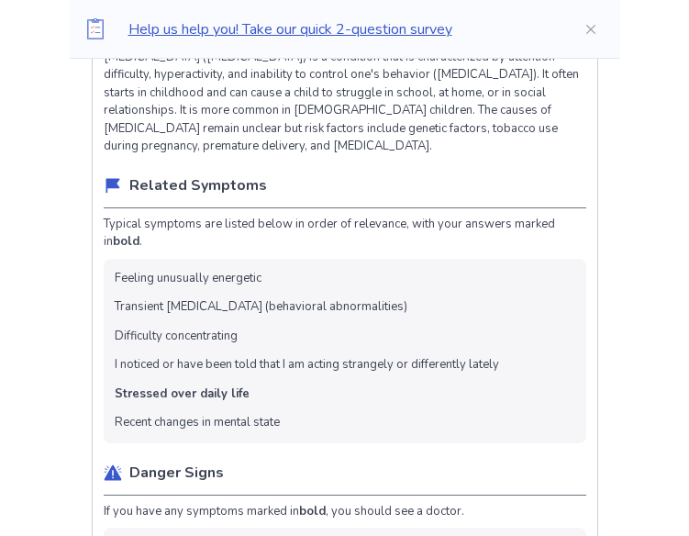
drag, startPoint x: 127, startPoint y: 352, endPoint x: 345, endPoint y: 451, distance: 239.7
click at [345, 443] on ul "Feeling unusually energetic Transient restlessness (behavioral abnormalities) D…" at bounding box center [345, 351] width 482 height 184
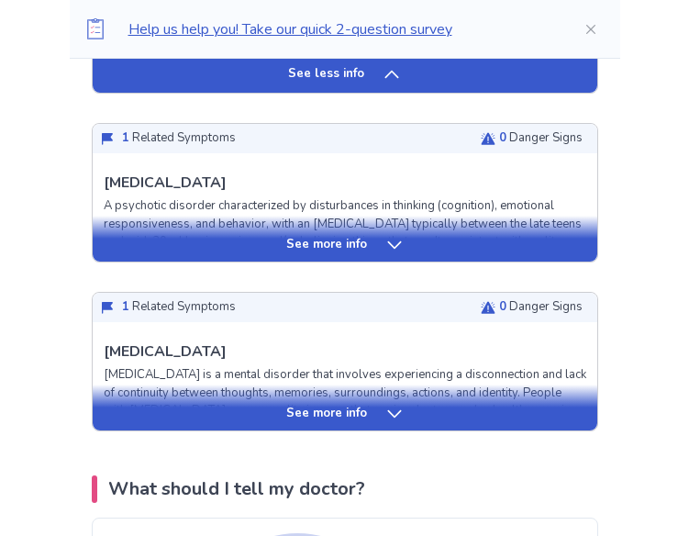
scroll to position [4528, 0]
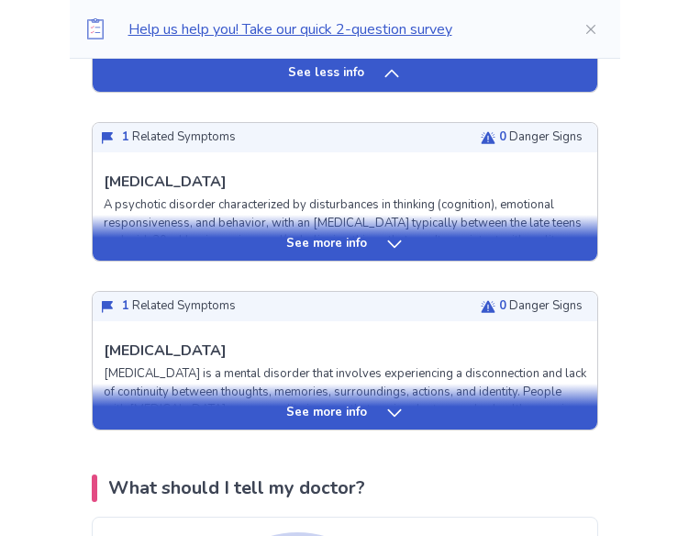
click at [316, 253] on p "See more info" at bounding box center [326, 244] width 81 height 18
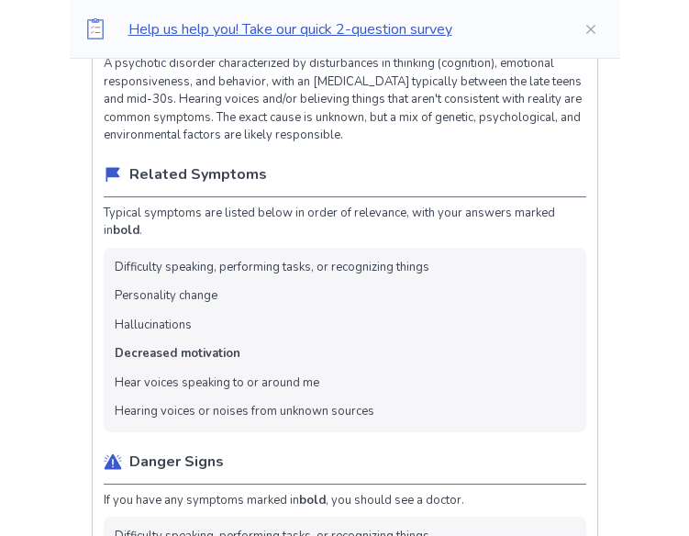
scroll to position [4675, 0]
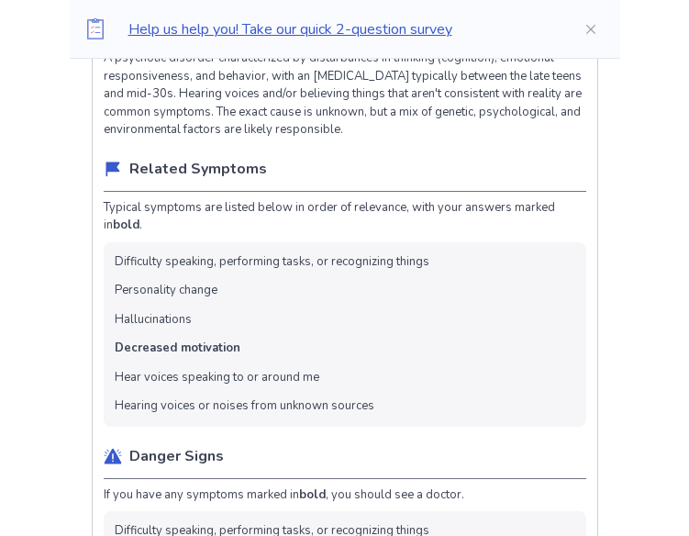
click at [130, 319] on ul "Difficulty speaking, performing tasks, or recognizing things Personality change…" at bounding box center [345, 334] width 482 height 184
drag, startPoint x: 161, startPoint y: 344, endPoint x: 320, endPoint y: 483, distance: 211.9
click at [320, 426] on ul "Difficulty speaking, performing tasks, or recognizing things Personality change…" at bounding box center [345, 334] width 482 height 184
click at [368, 415] on li "Hearing voices or noises from unknown sources" at bounding box center [245, 406] width 260 height 18
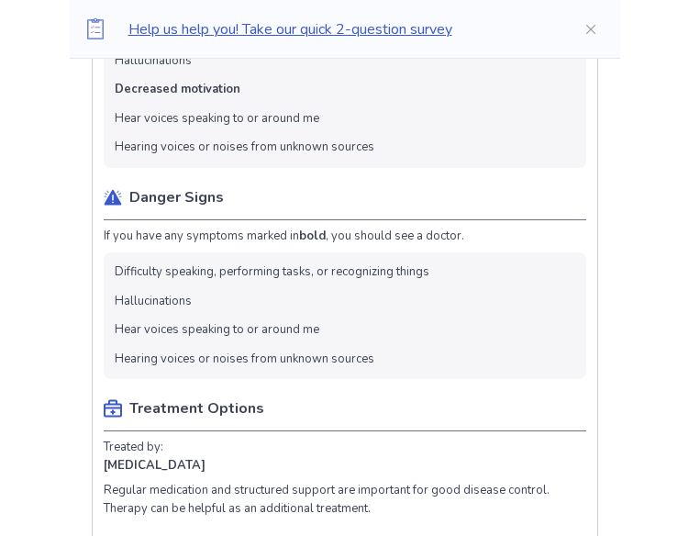
scroll to position [4935, 0]
drag, startPoint x: 392, startPoint y: 440, endPoint x: 152, endPoint y: 361, distance: 252.0
click at [152, 361] on ul "Difficulty speaking, performing tasks, or recognizing things Hallucinations Hea…" at bounding box center [345, 314] width 482 height 127
click at [192, 310] on li "Hallucinations" at bounding box center [153, 301] width 77 height 18
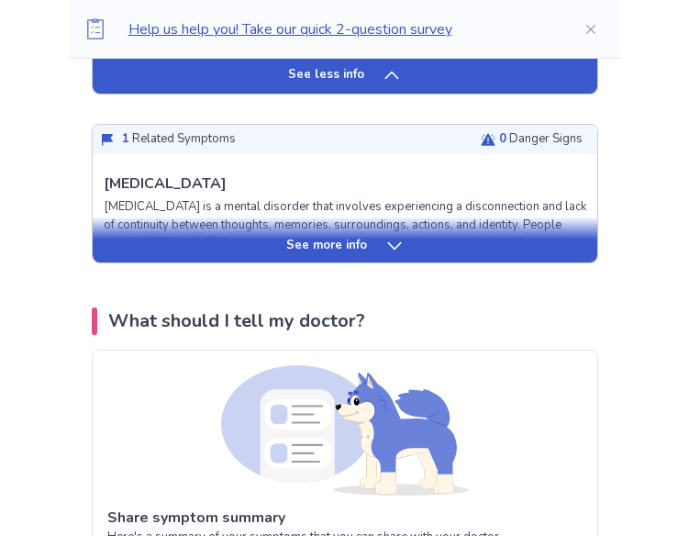
scroll to position [5778, 0]
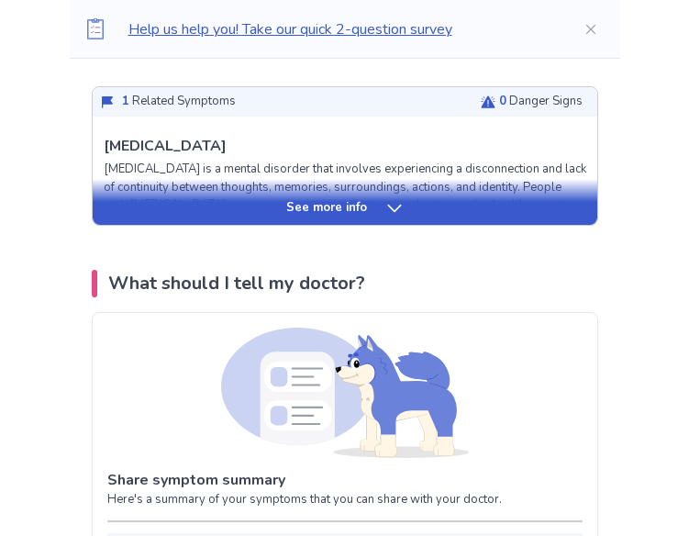
click at [233, 217] on div "See more info" at bounding box center [345, 208] width 504 height 18
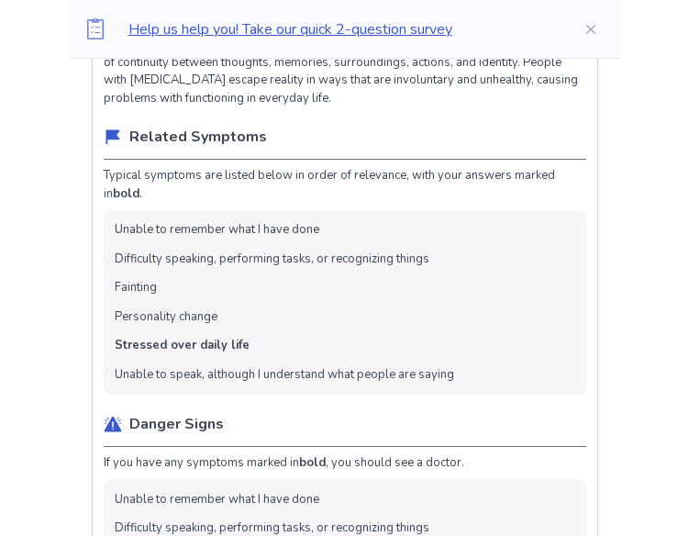
scroll to position [5908, 0]
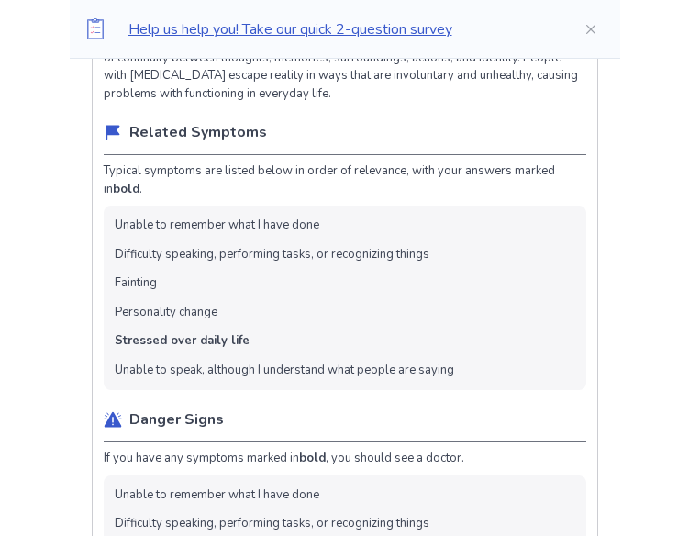
drag, startPoint x: 137, startPoint y: 320, endPoint x: 355, endPoint y: 484, distance: 273.1
click at [357, 390] on ul "Unable to remember what I have done Difficulty speaking, performing tasks, or r…" at bounding box center [345, 297] width 482 height 184
click at [268, 390] on ul "Unable to remember what I have done Difficulty speaking, performing tasks, or r…" at bounding box center [345, 297] width 482 height 184
drag, startPoint x: 234, startPoint y: 422, endPoint x: 147, endPoint y: 400, distance: 89.9
click at [136, 390] on ul "Unable to remember what I have done Difficulty speaking, performing tasks, or r…" at bounding box center [345, 297] width 482 height 184
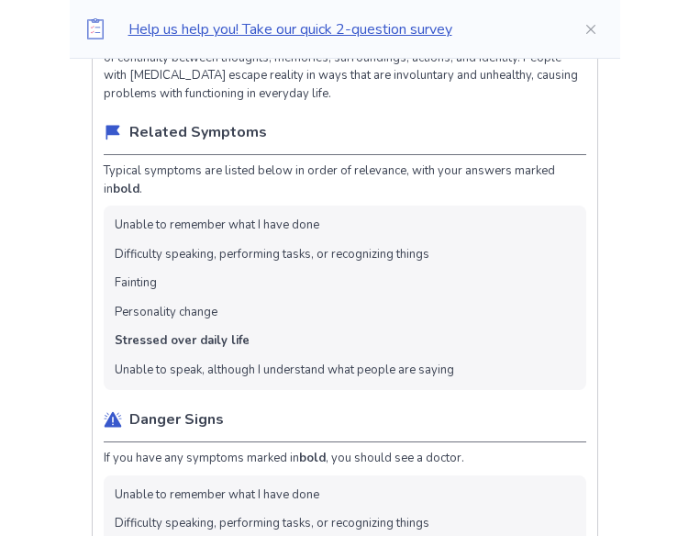
click at [164, 322] on li "Personality change" at bounding box center [166, 313] width 103 height 18
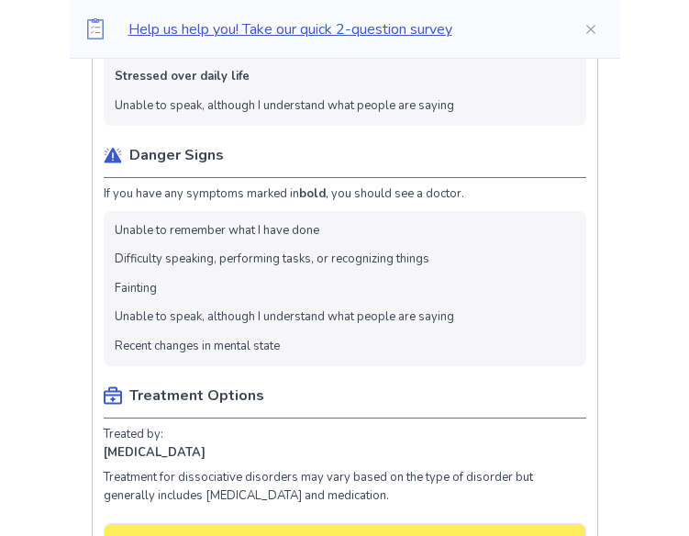
scroll to position [6173, 0]
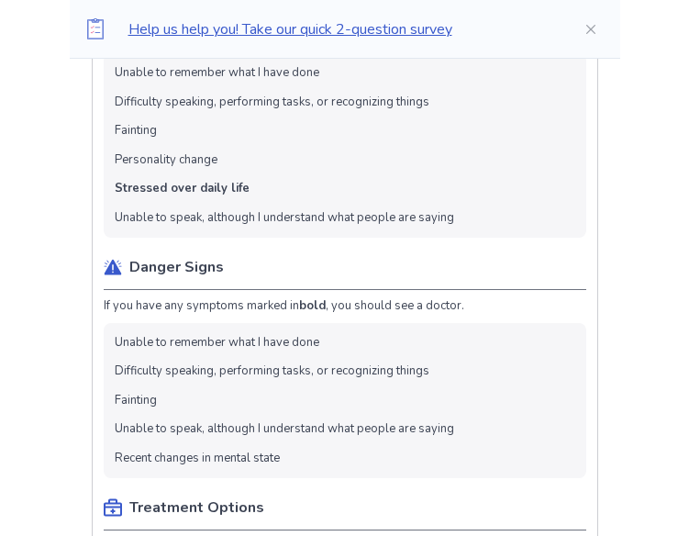
drag, startPoint x: 301, startPoint y: 459, endPoint x: 106, endPoint y: 388, distance: 206.9
click at [106, 388] on div "Dissociative Disorder Dissociative disorder is a mental disorder that involves …" at bounding box center [345, 358] width 504 height 1033
click at [158, 353] on ul "Unable to remember what I have done Difficulty speaking, performing tasks, or r…" at bounding box center [345, 401] width 482 height 156
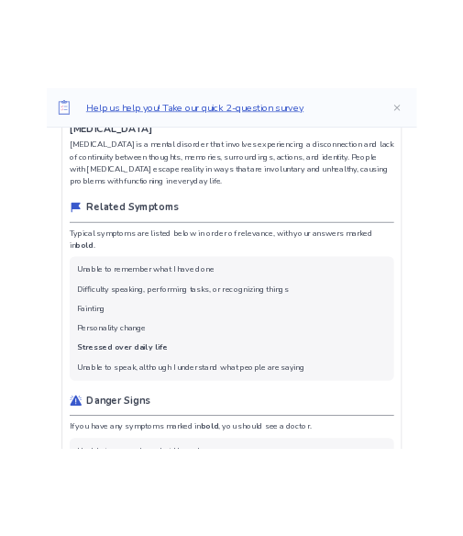
scroll to position [6047, 0]
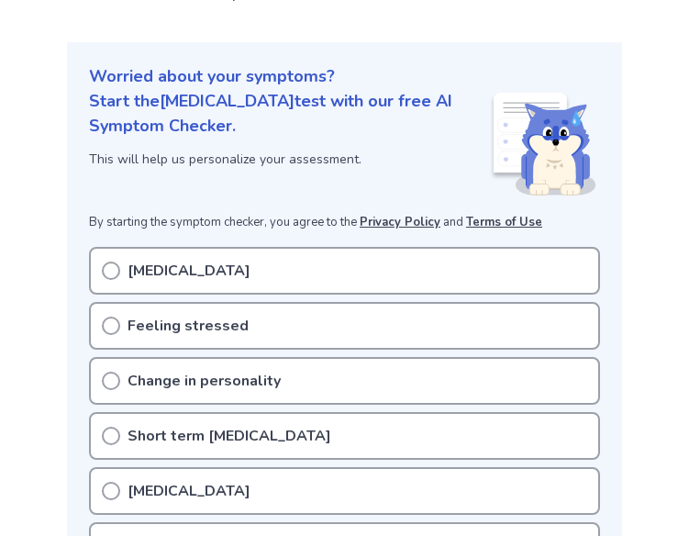
scroll to position [90, 0]
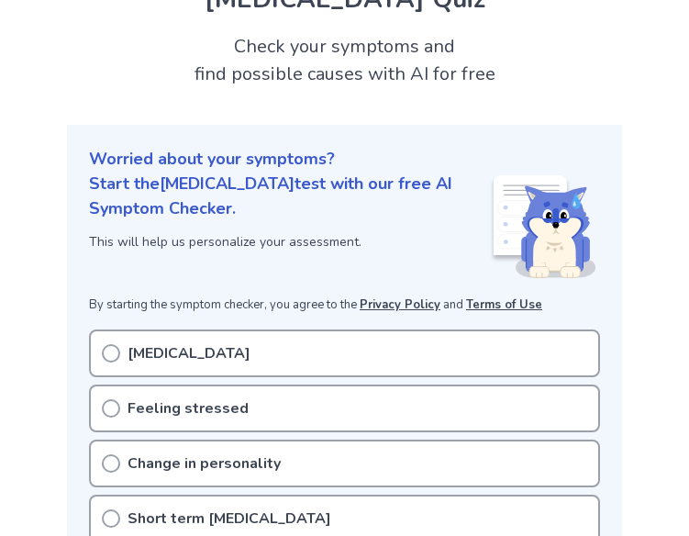
click at [237, 362] on div "[MEDICAL_DATA]" at bounding box center [344, 353] width 511 height 48
